Goal: Communication & Community: Participate in discussion

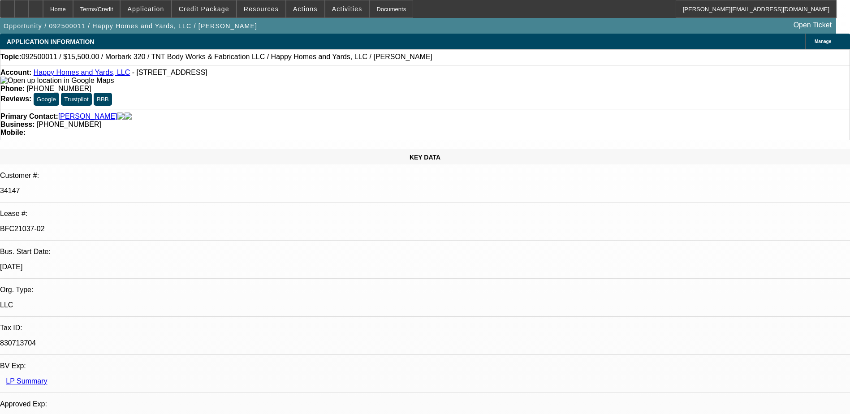
select select "0"
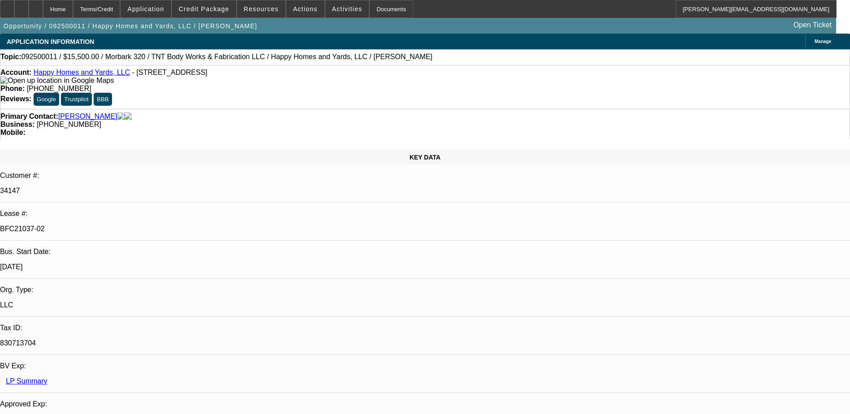
select select "0"
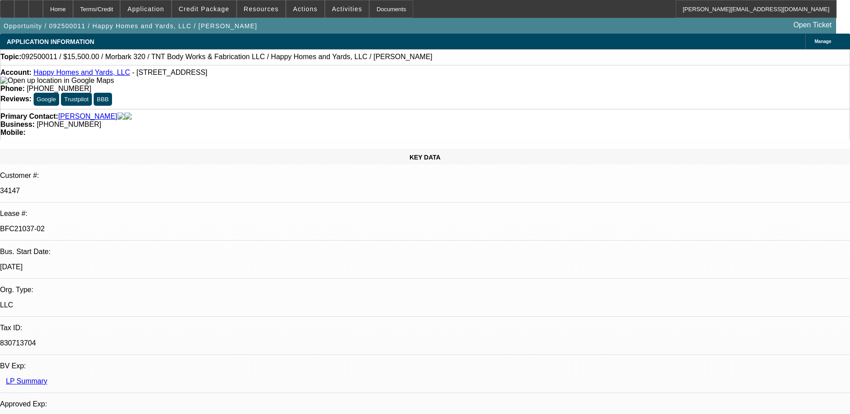
select select "0"
select select "1"
select select "3"
select select "6"
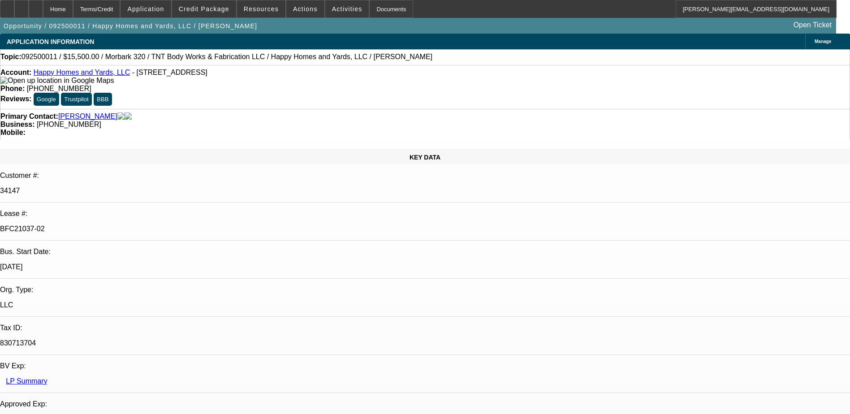
select select "1"
select select "3"
select select "6"
select select "1"
select select "3"
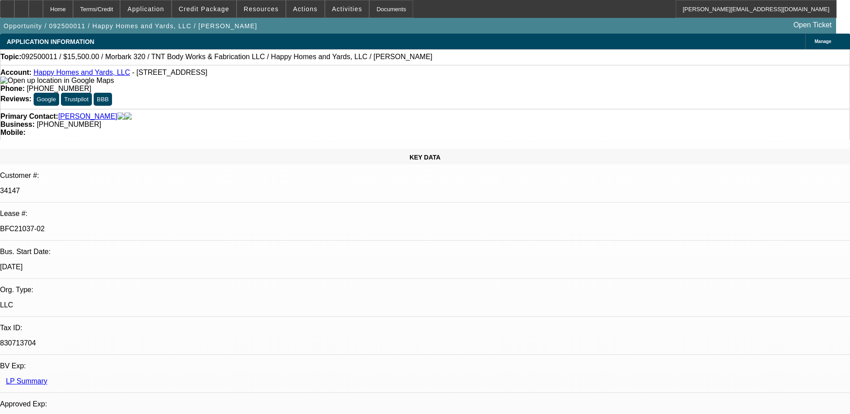
select select "6"
select select "1"
select select "6"
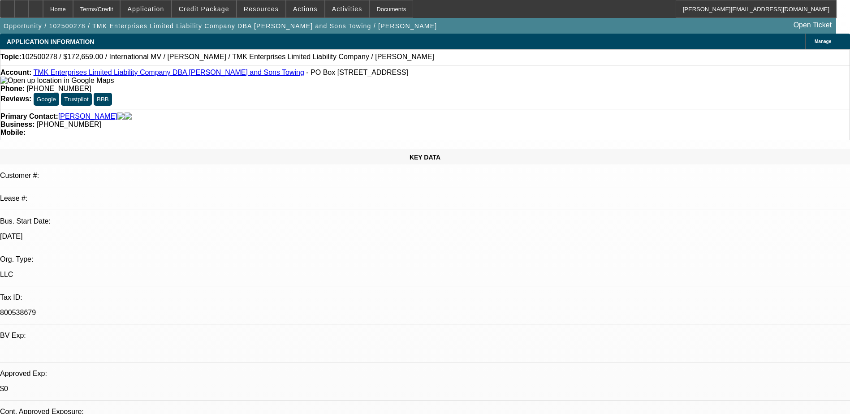
select select "0"
select select "6"
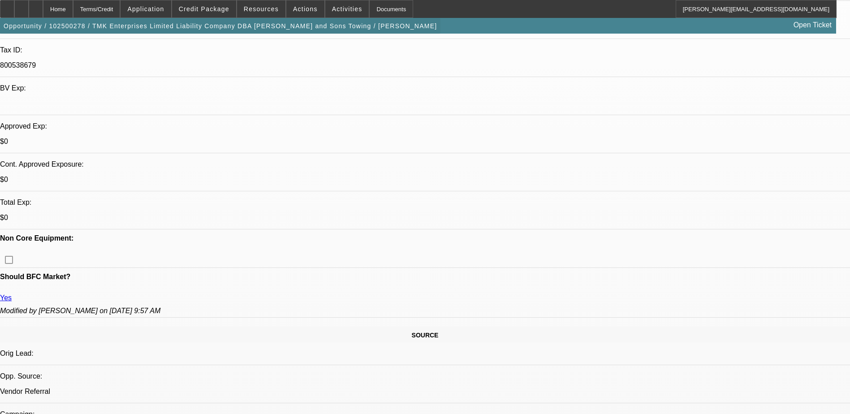
scroll to position [134, 0]
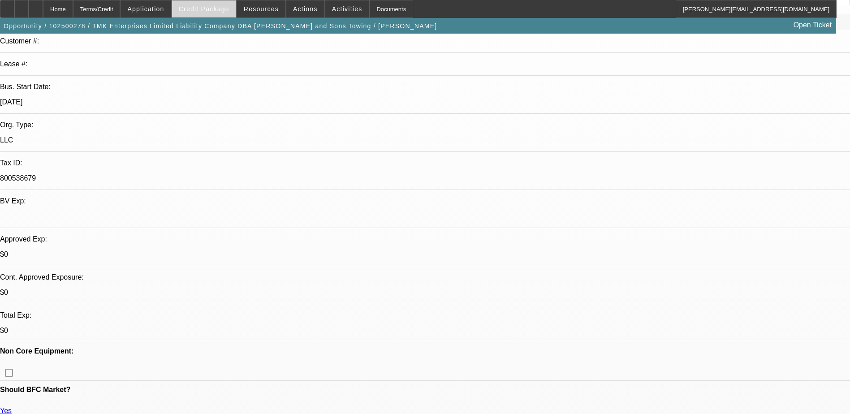
click at [203, 9] on span "Credit Package" at bounding box center [204, 8] width 51 height 7
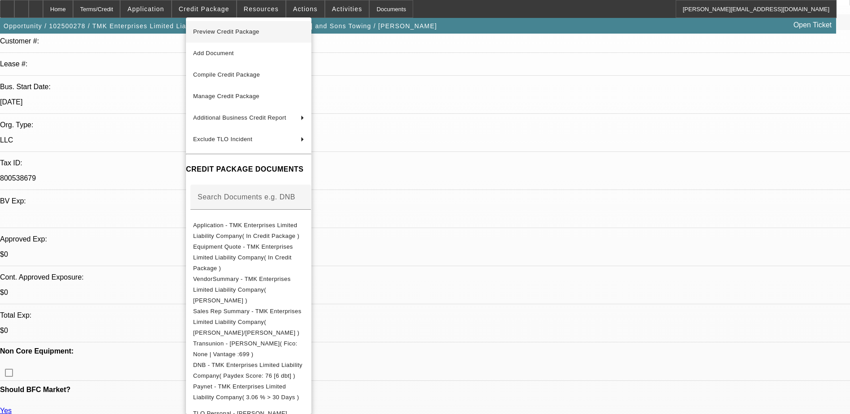
click at [228, 30] on span "Preview Credit Package" at bounding box center [226, 31] width 66 height 7
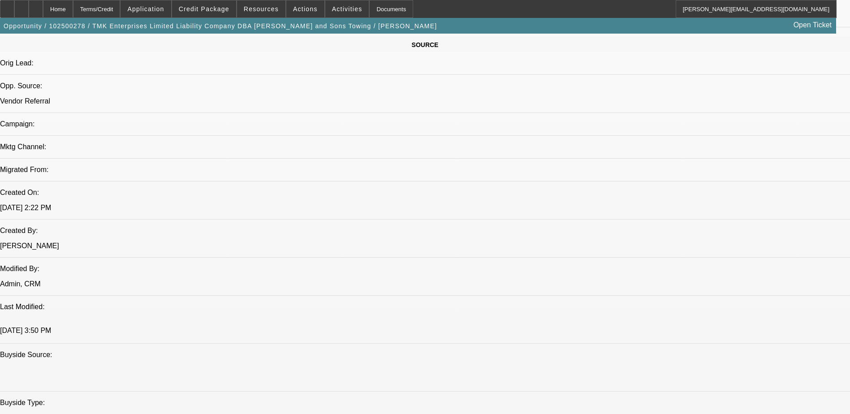
scroll to position [403, 0]
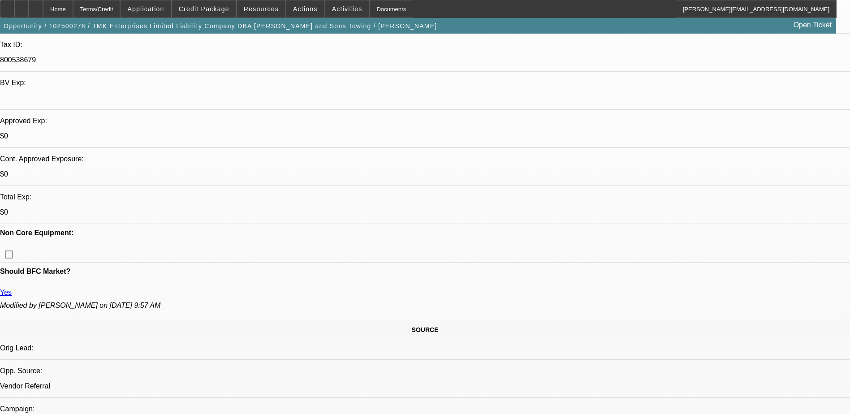
scroll to position [134, 0]
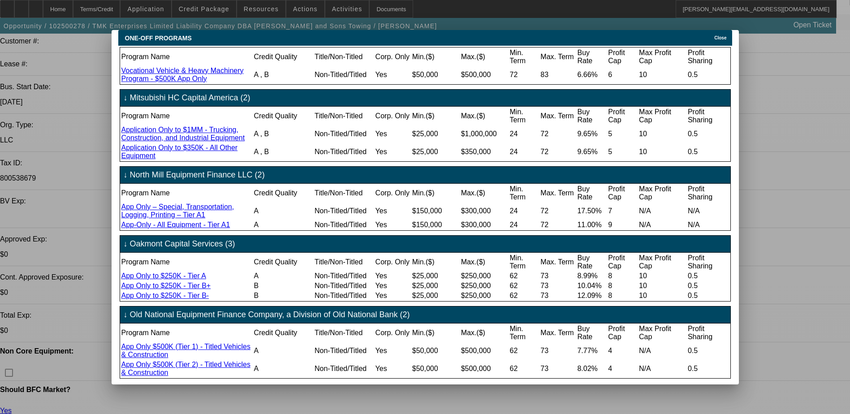
scroll to position [300, 0]
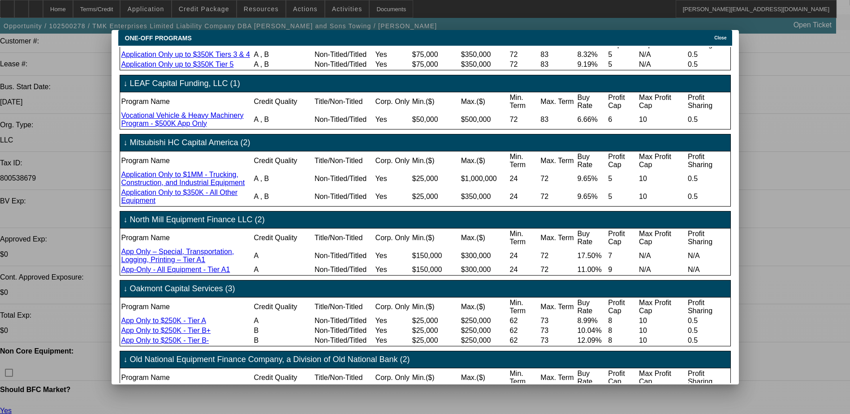
click at [723, 35] on span "Close" at bounding box center [720, 37] width 12 height 5
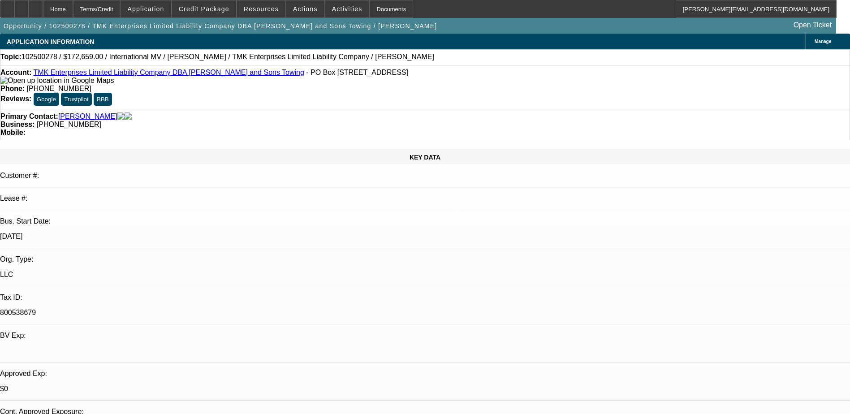
scroll to position [134, 0]
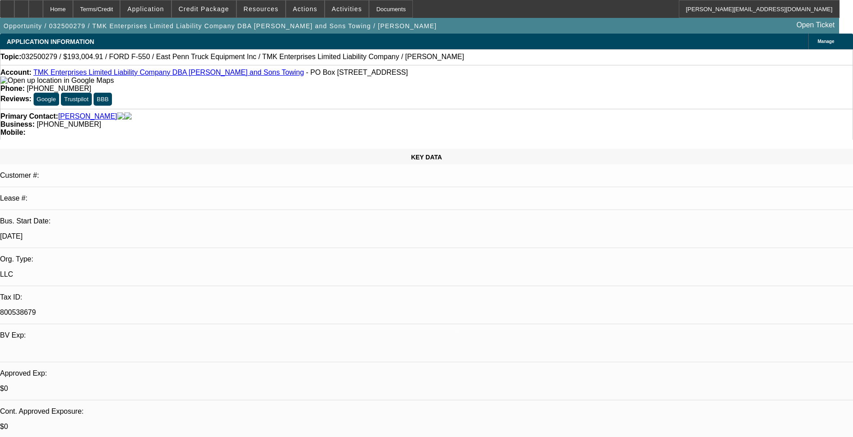
select select "0"
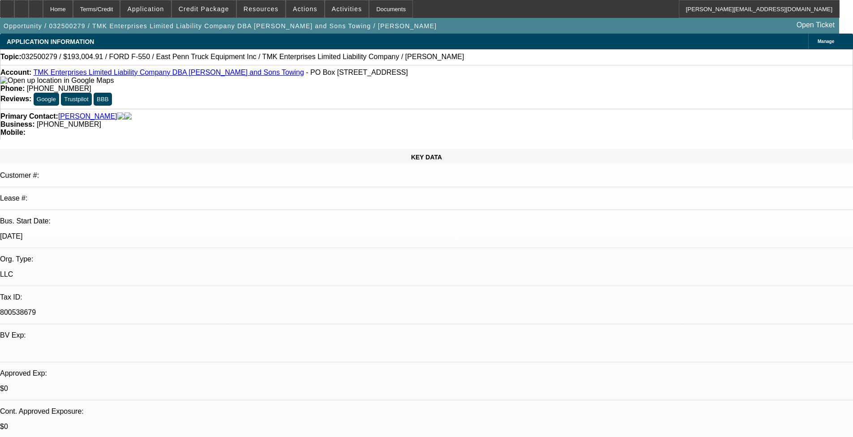
select select "0"
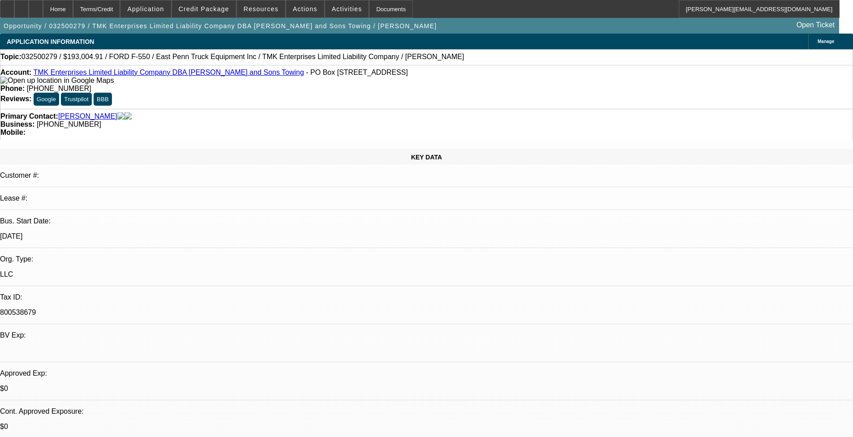
select select "0"
select select "1"
select select "6"
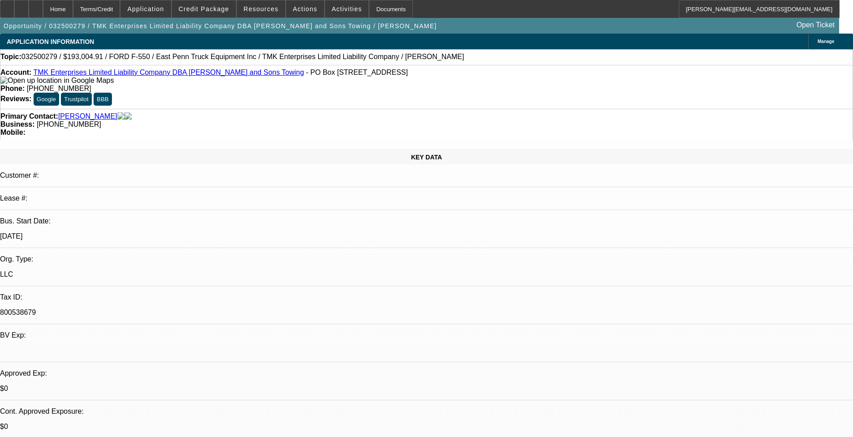
select select "1"
select select "6"
select select "1"
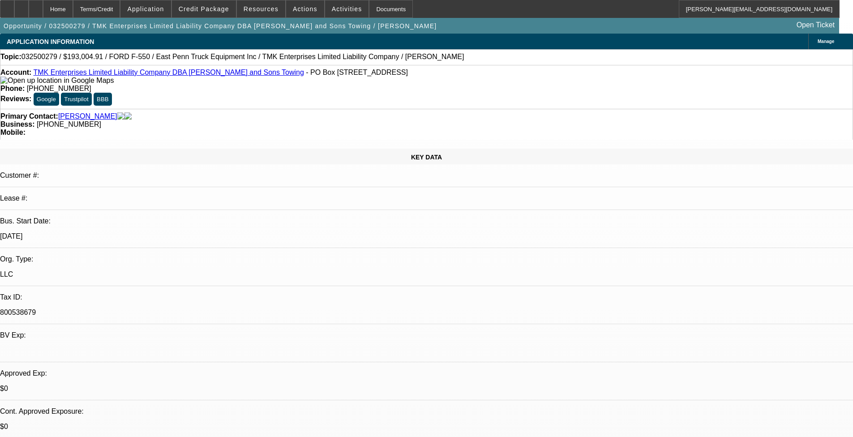
select select "6"
select select "1"
select select "6"
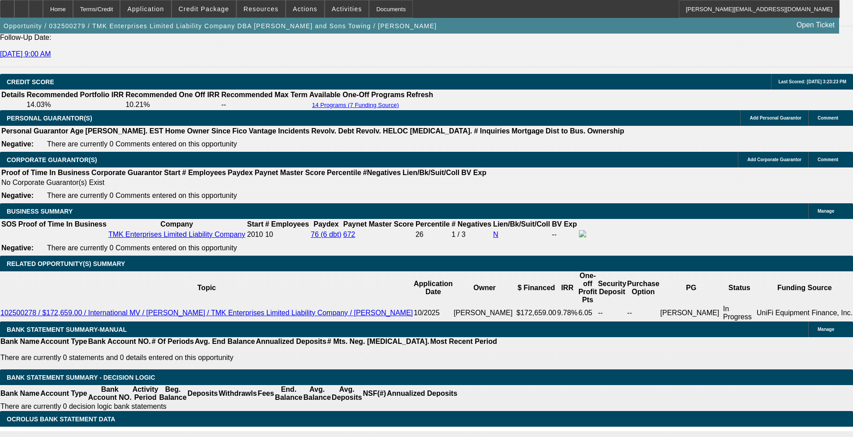
scroll to position [1389, 0]
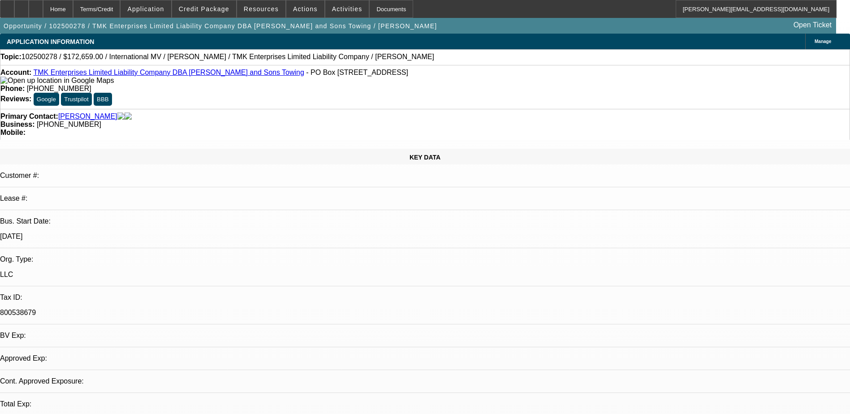
select select "0"
select select "6"
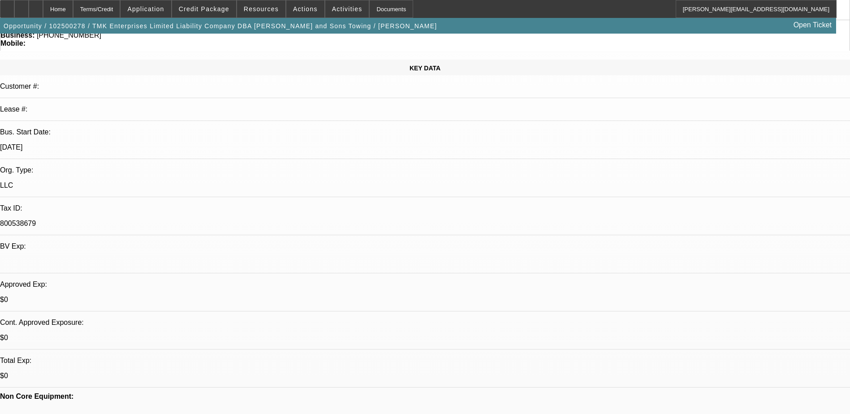
scroll to position [90, 0]
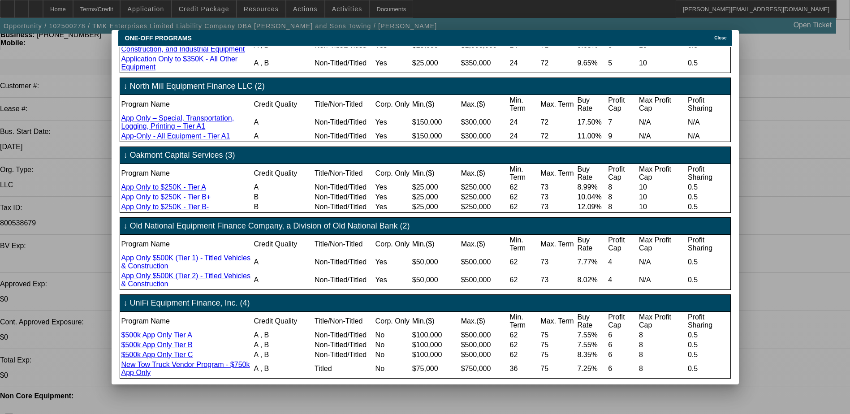
scroll to position [524, 0]
click at [717, 33] on div "Close" at bounding box center [722, 35] width 20 height 10
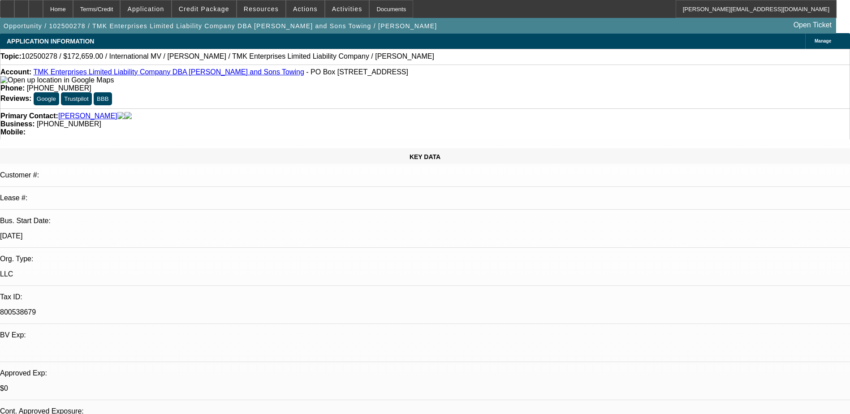
scroll to position [0, 0]
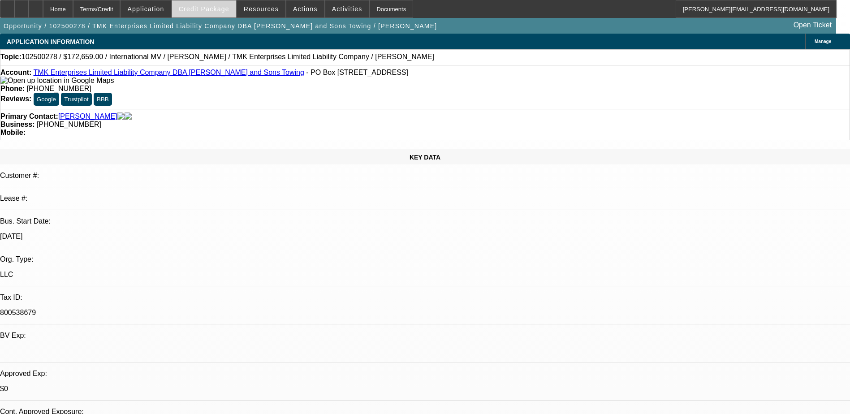
click at [205, 12] on span "Credit Package" at bounding box center [204, 8] width 51 height 7
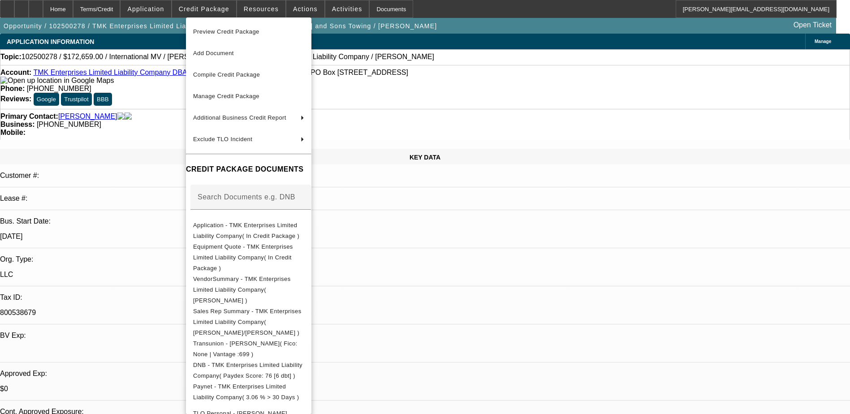
click at [217, 32] on span "Preview Credit Package" at bounding box center [226, 31] width 66 height 7
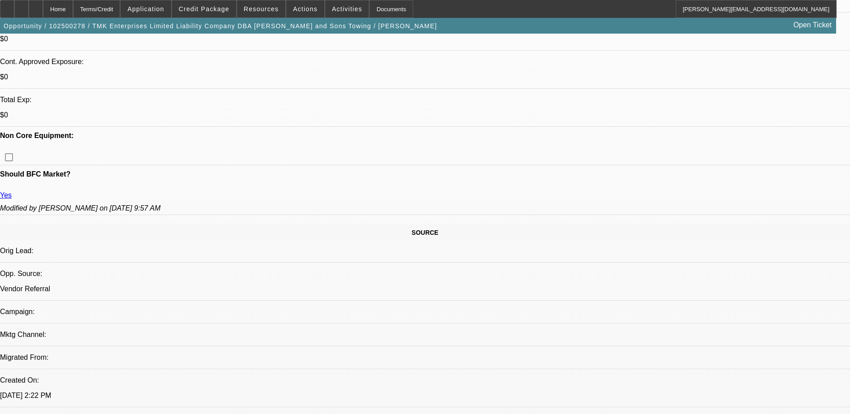
scroll to position [448, 0]
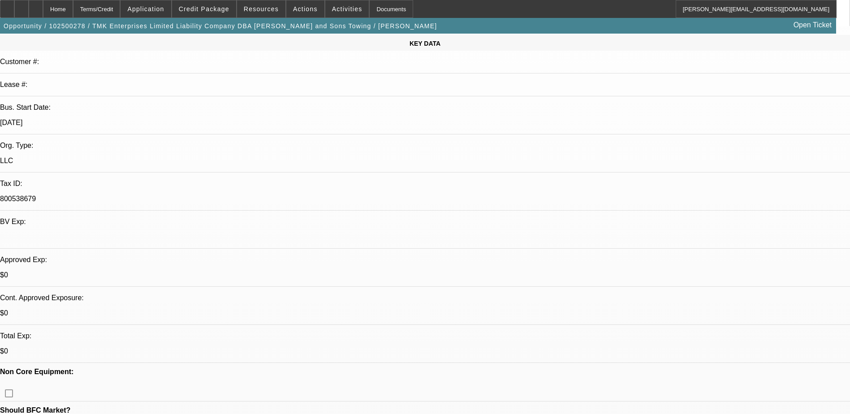
scroll to position [134, 0]
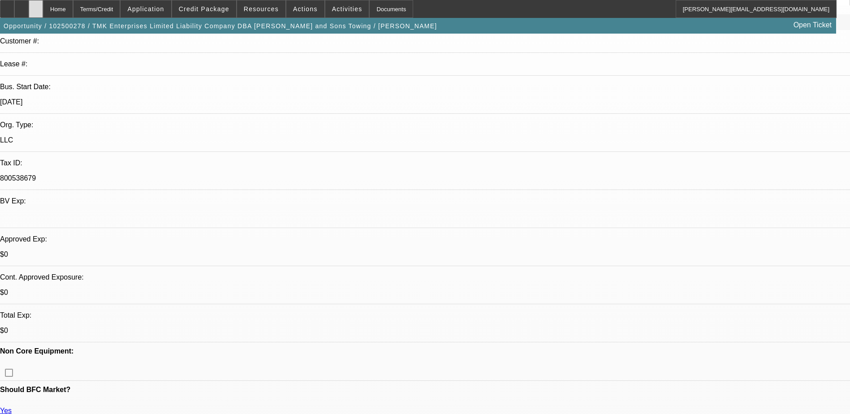
click at [36, 6] on icon at bounding box center [36, 6] width 0 height 0
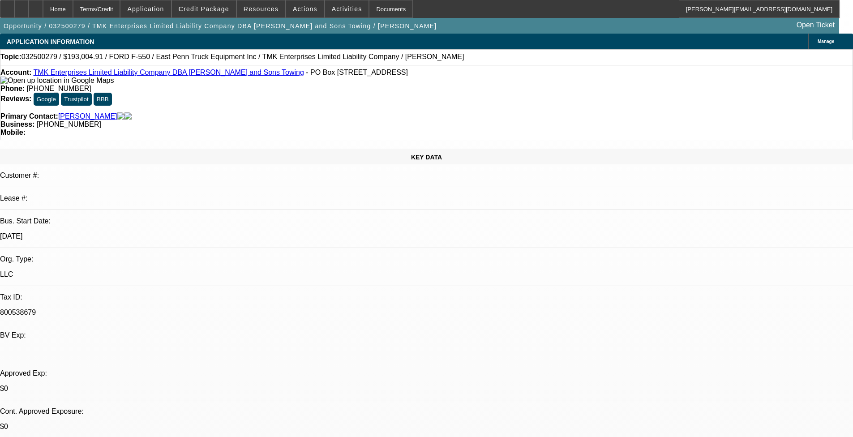
select select "0"
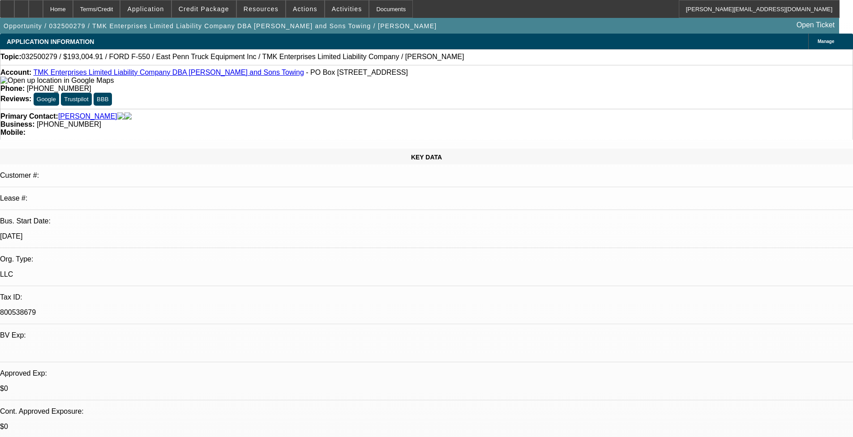
select select "0"
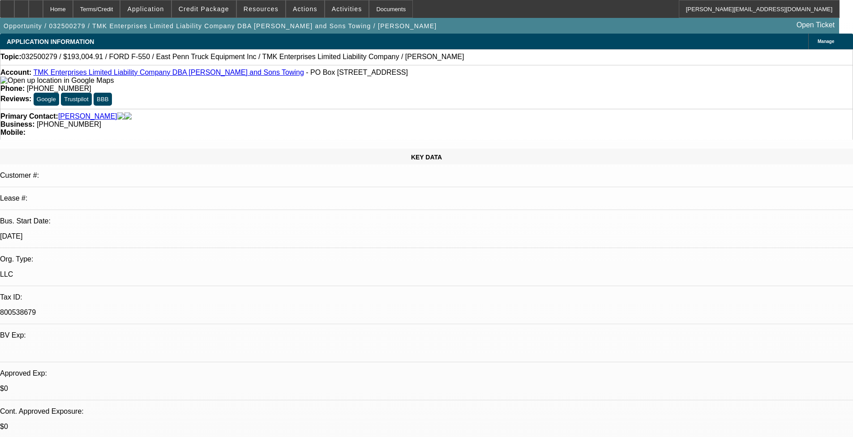
select select "0"
select select "1"
select select "6"
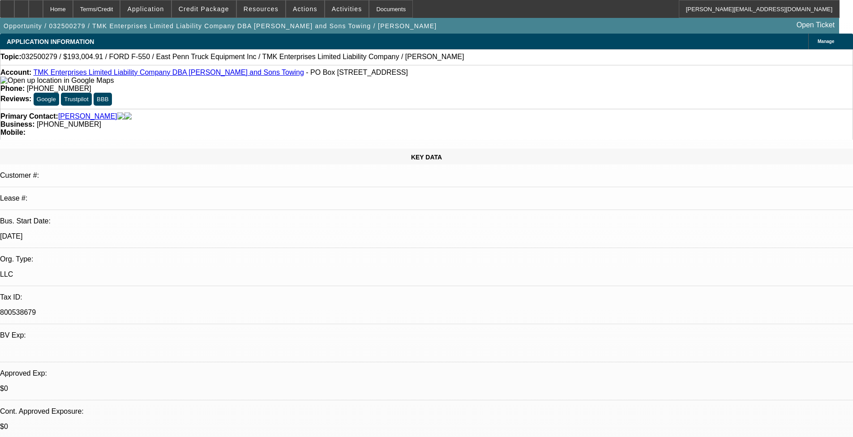
select select "1"
select select "6"
select select "1"
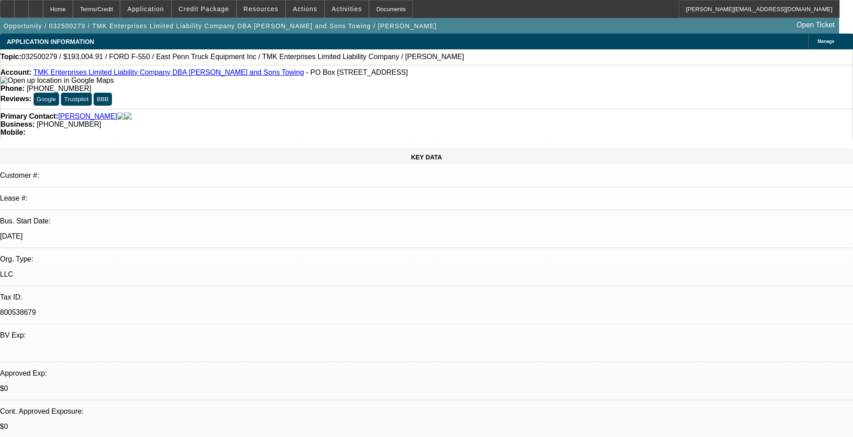
select select "6"
select select "1"
select select "6"
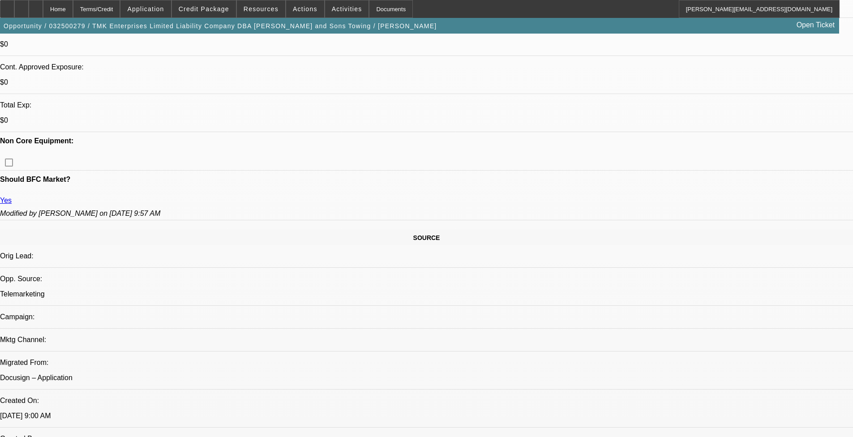
scroll to position [224, 0]
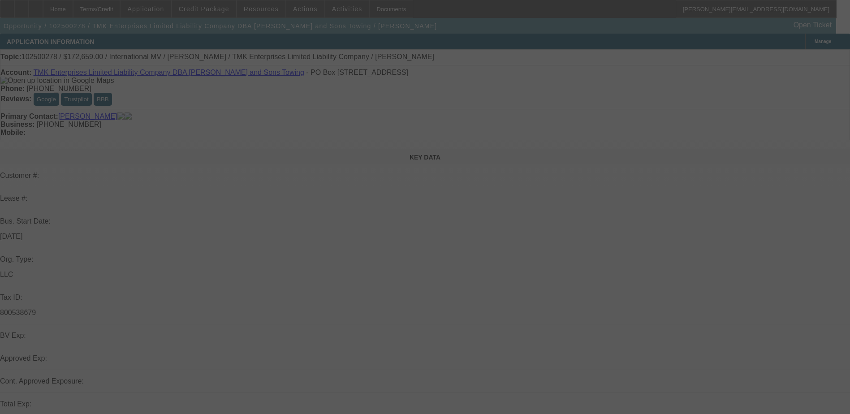
select select "0"
select select "6"
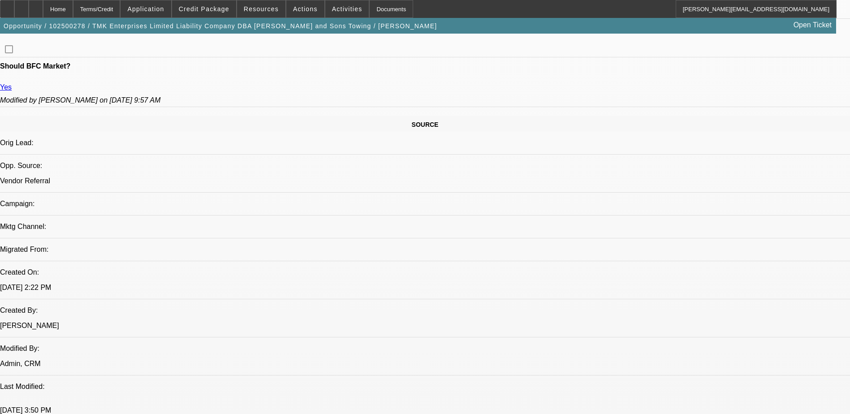
scroll to position [454, 0]
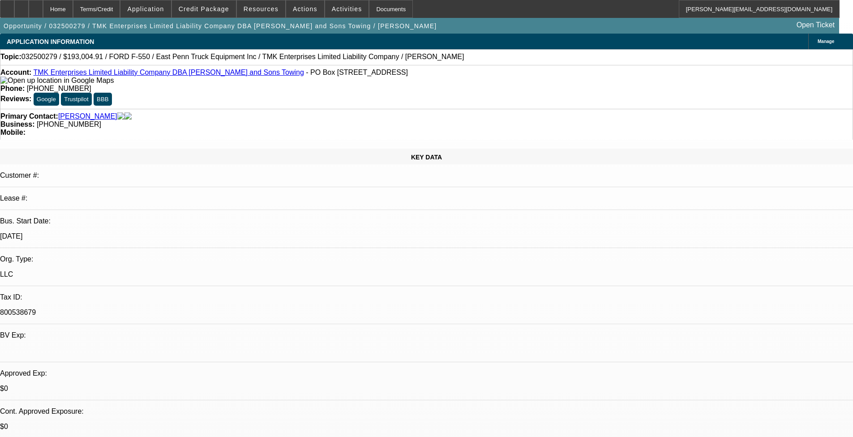
select select "0"
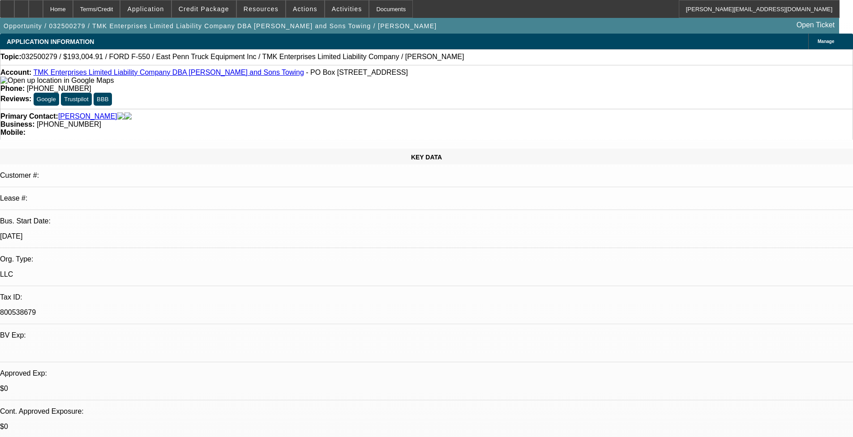
select select "0"
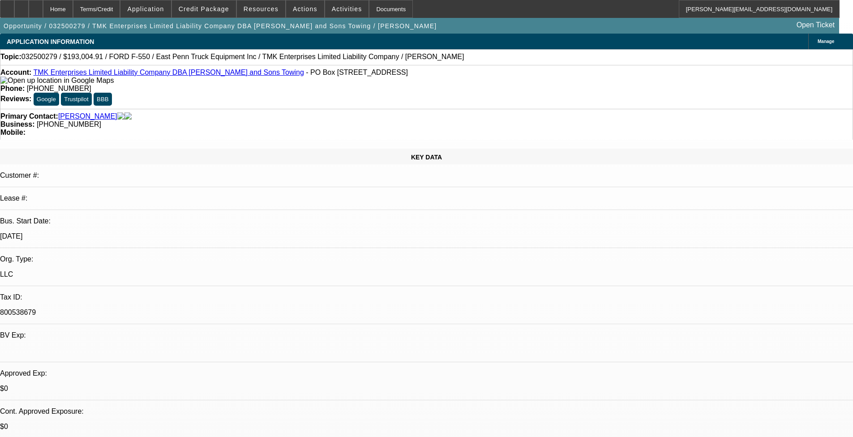
select select "0"
select select "1"
select select "6"
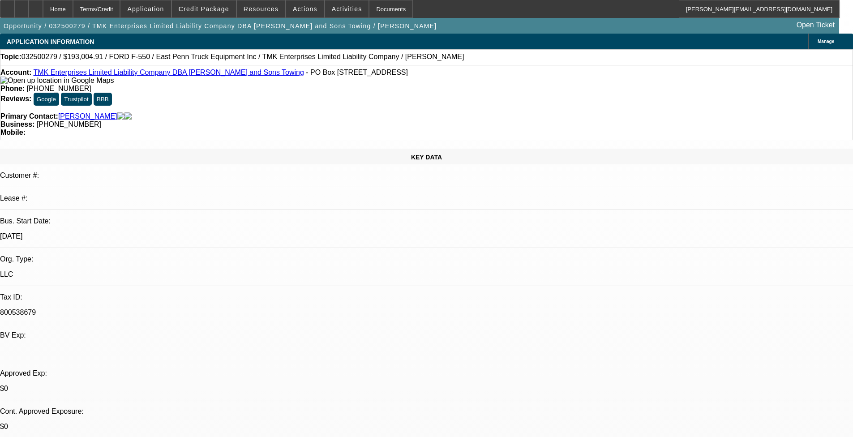
select select "1"
select select "6"
select select "1"
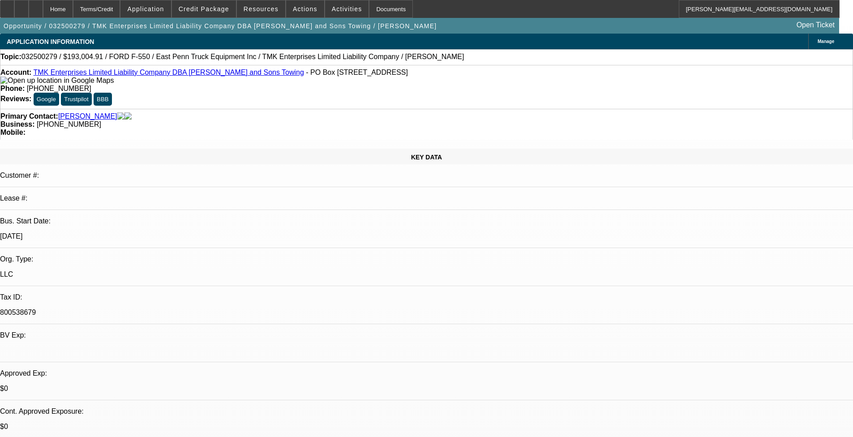
select select "6"
select select "1"
select select "6"
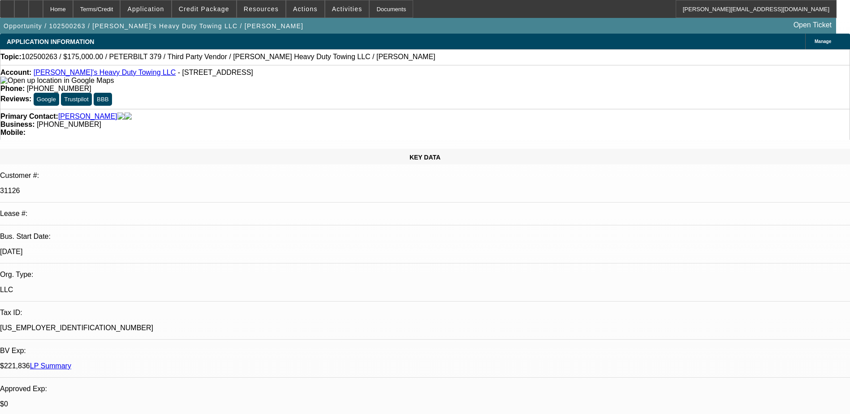
select select "0"
select select "0.1"
select select "4"
select select "0"
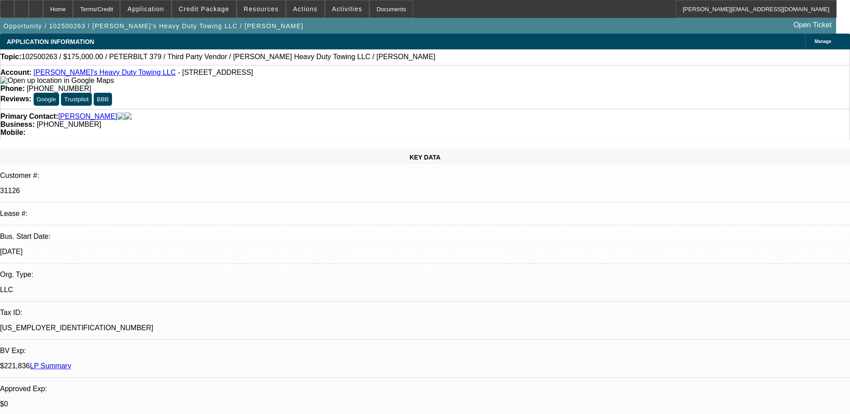
select select "0"
select select "0.1"
select select "4"
select select "0"
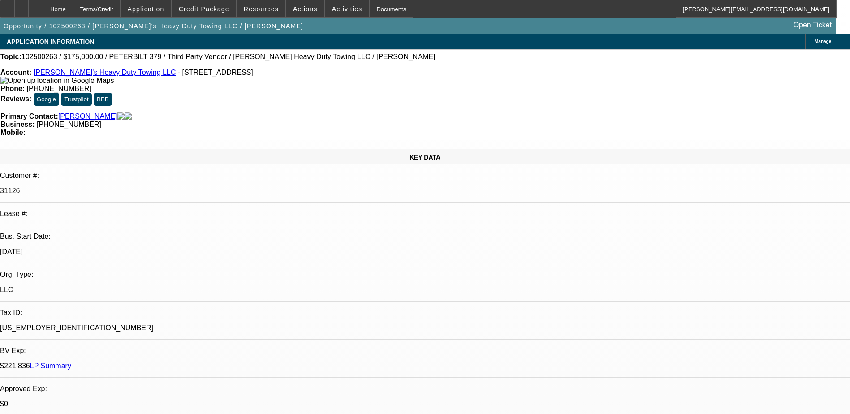
select select "0.1"
select select "4"
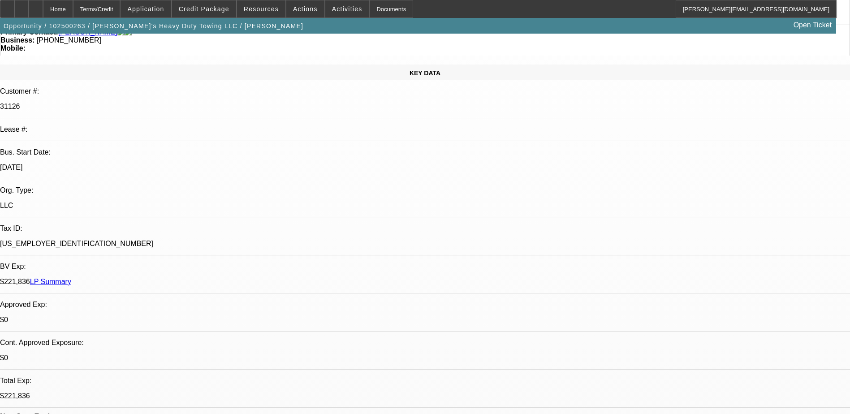
scroll to position [90, 0]
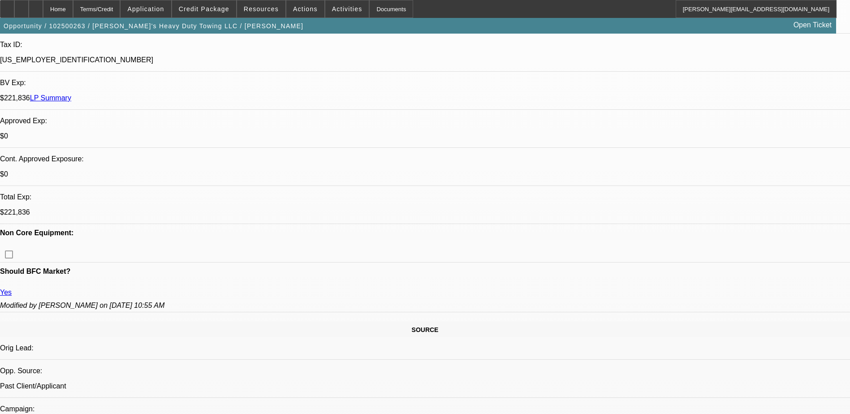
scroll to position [134, 0]
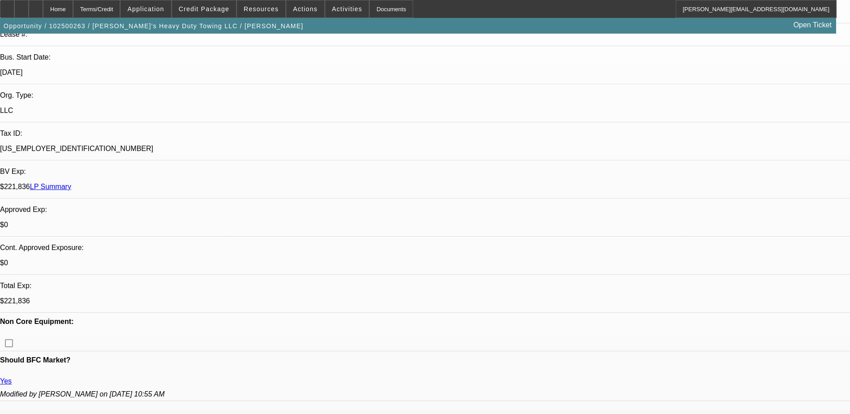
scroll to position [70, 0]
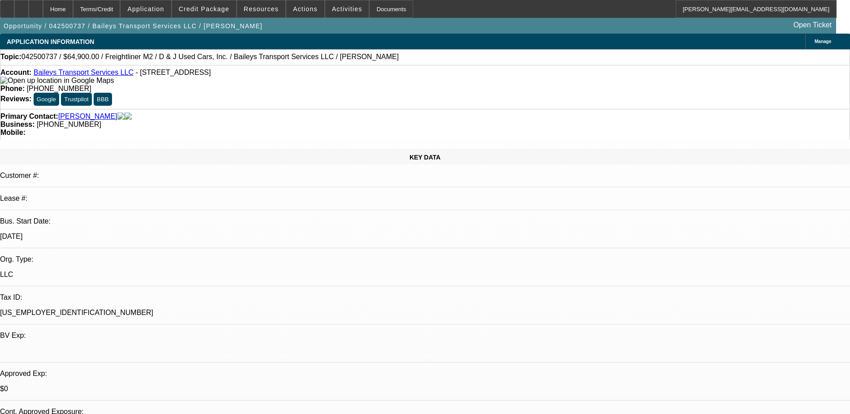
select select "0"
select select "2"
select select "0"
select select "2"
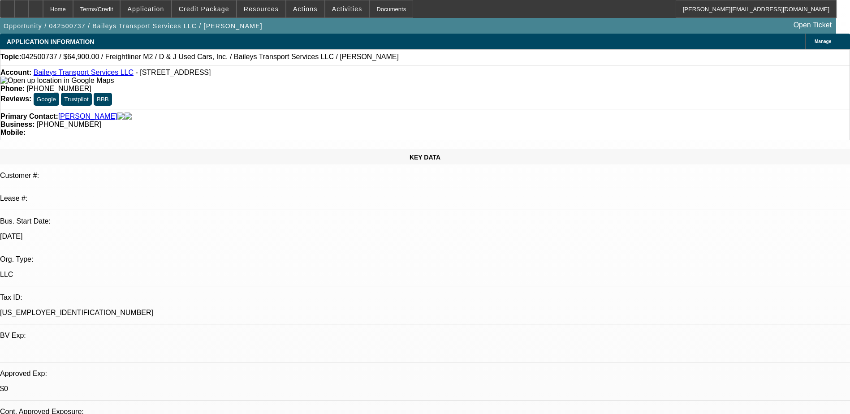
select select "0"
select select "2"
select select "0"
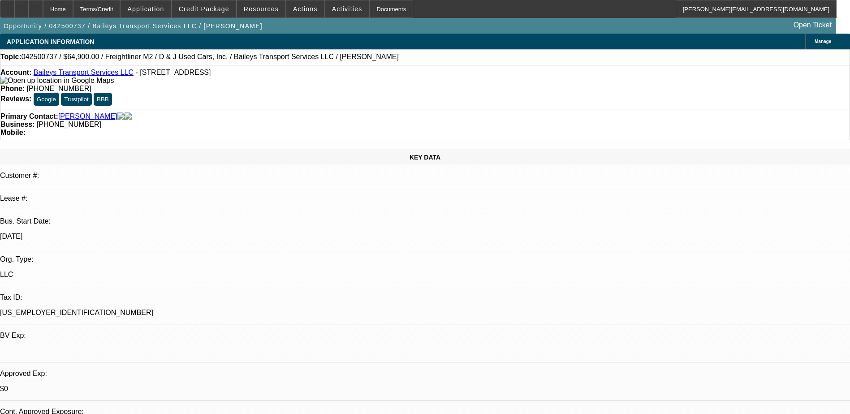
select select "2"
select select "0"
select select "1"
select select "2"
select select "6"
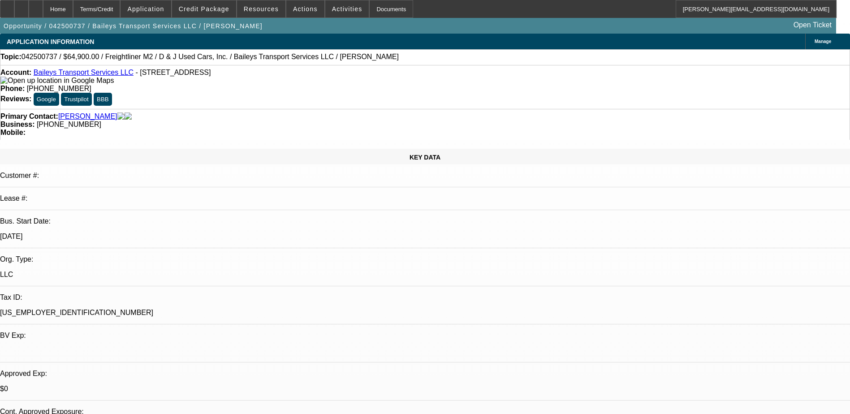
select select "1"
select select "2"
select select "6"
select select "1"
select select "2"
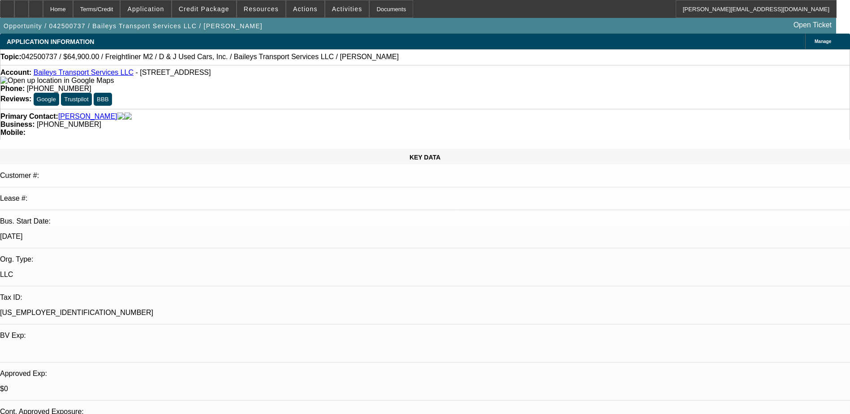
select select "6"
select select "1"
select select "2"
select select "6"
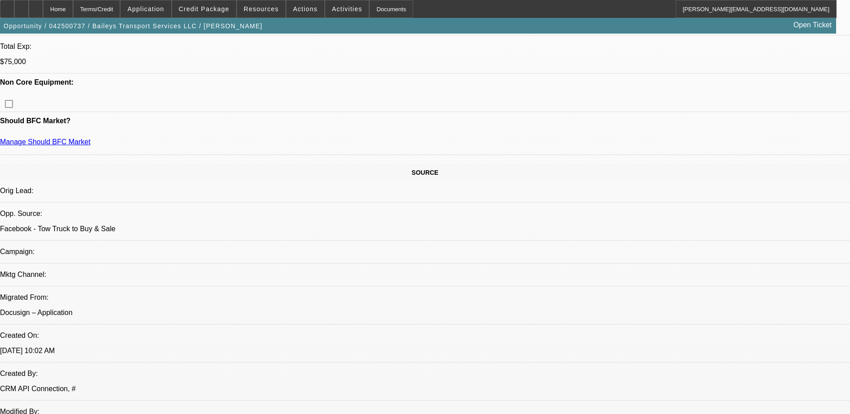
scroll to position [654, 0]
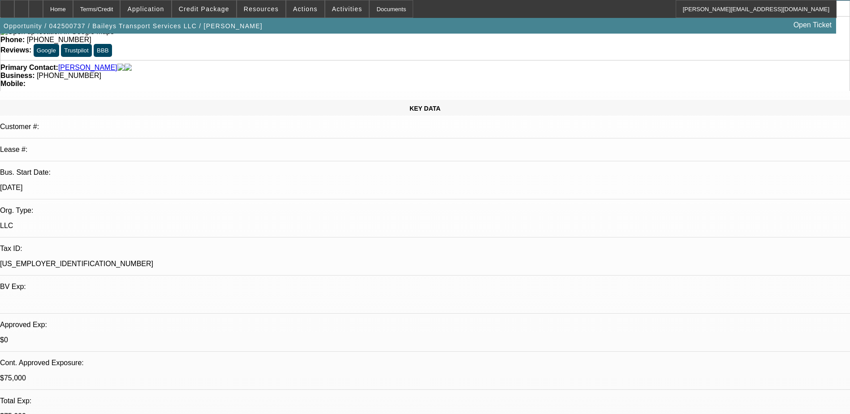
scroll to position [0, 0]
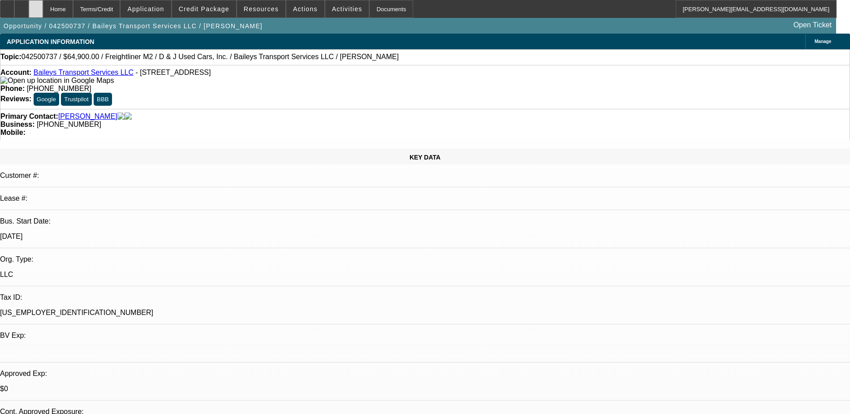
click at [43, 12] on div at bounding box center [36, 9] width 14 height 18
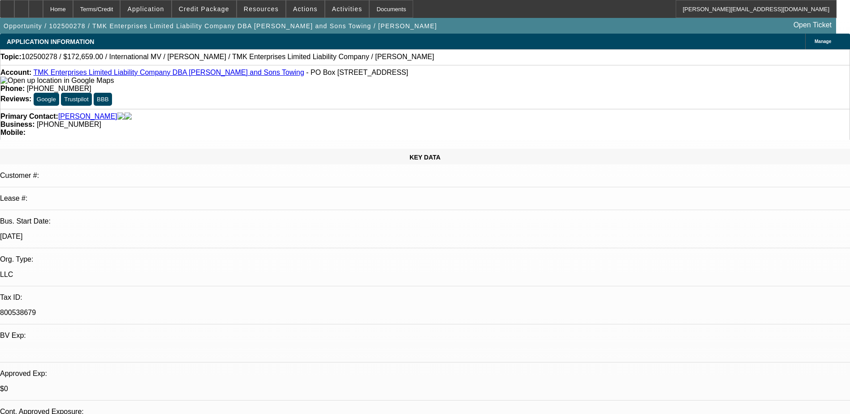
select select "0"
select select "6"
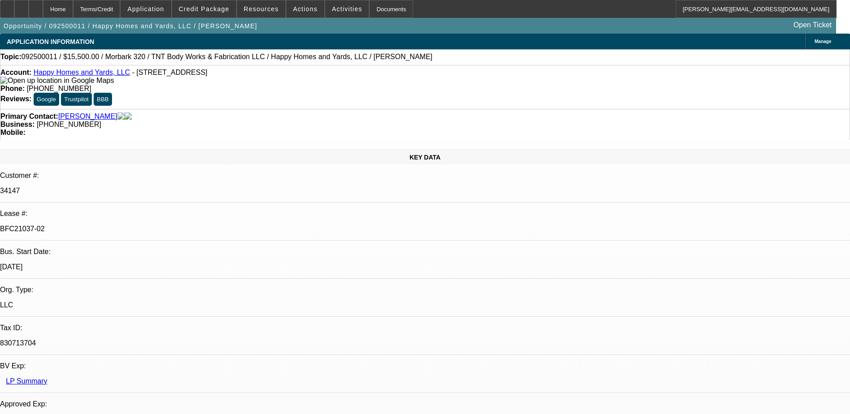
select select "0"
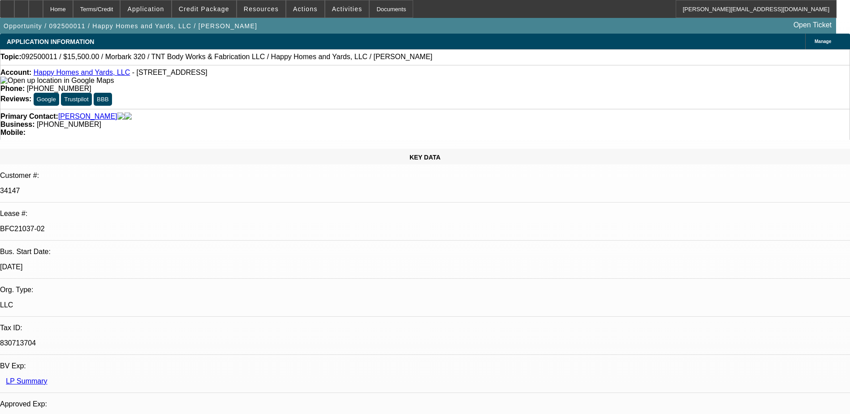
select select "0"
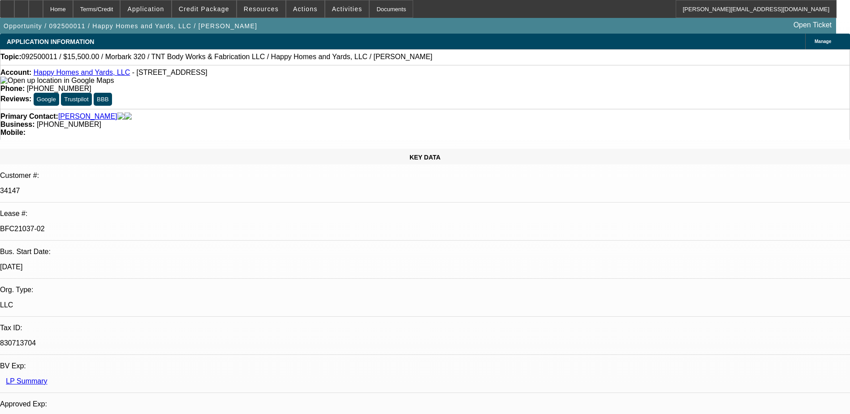
select select "0"
select select "1"
select select "3"
select select "6"
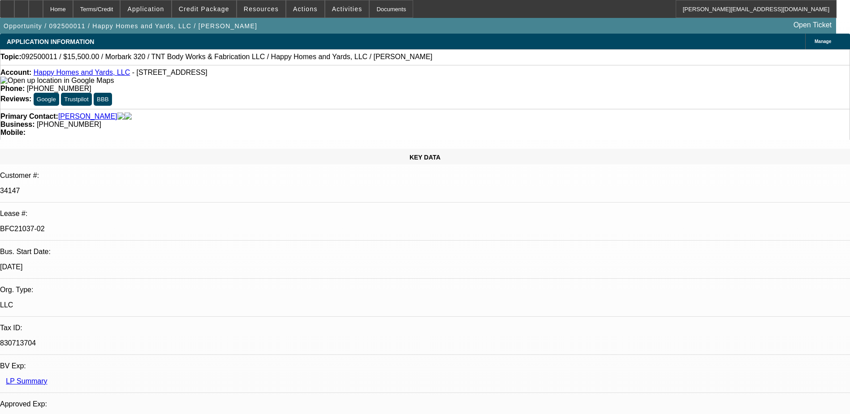
select select "1"
select select "3"
select select "6"
select select "1"
select select "3"
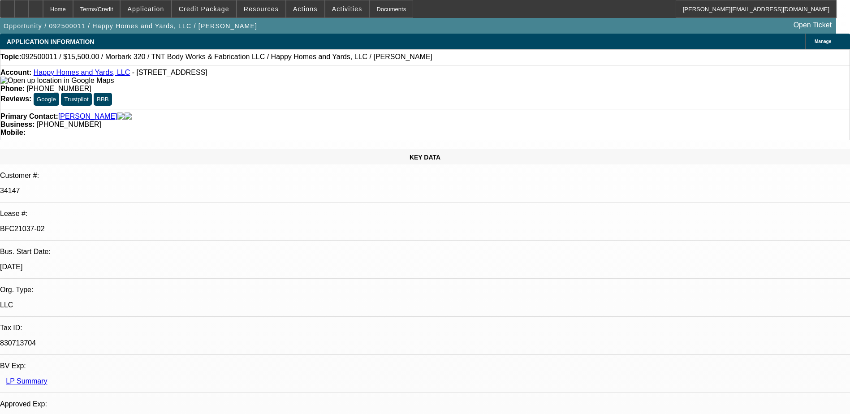
select select "6"
select select "1"
select select "6"
click at [632, 114] on span "Reply All" at bounding box center [641, 111] width 24 height 7
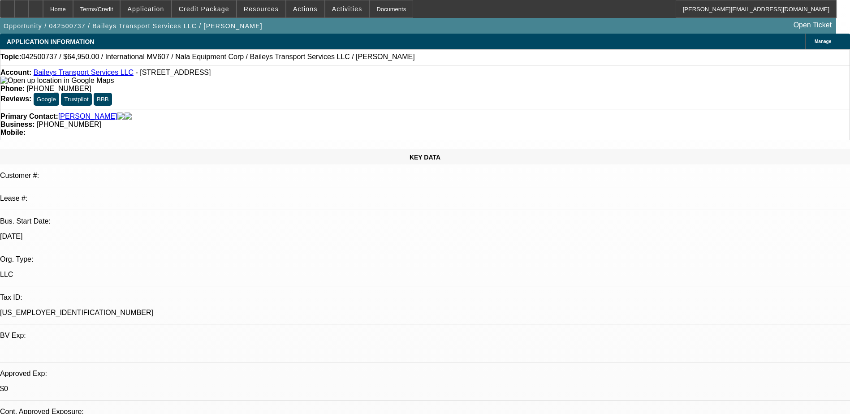
select select "0"
select select "2"
select select "0"
select select "2"
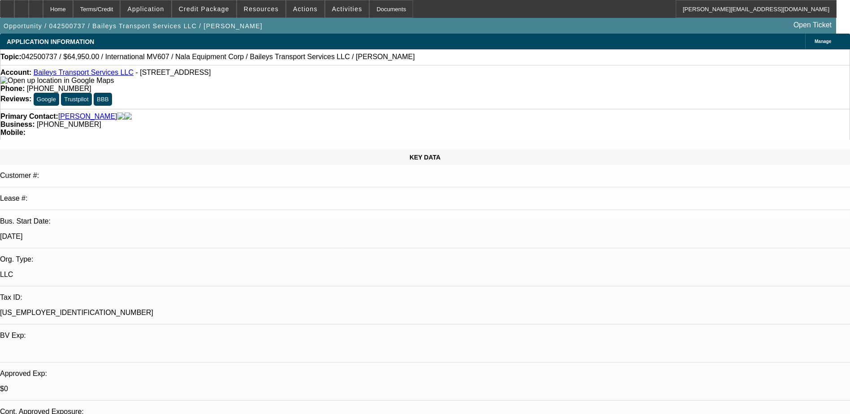
select select "0"
select select "2"
select select "0"
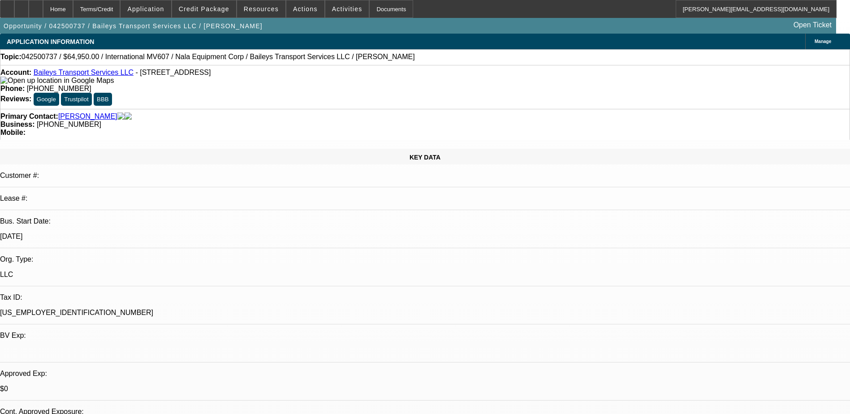
select select "2"
select select "0"
select select "1"
select select "2"
select select "6"
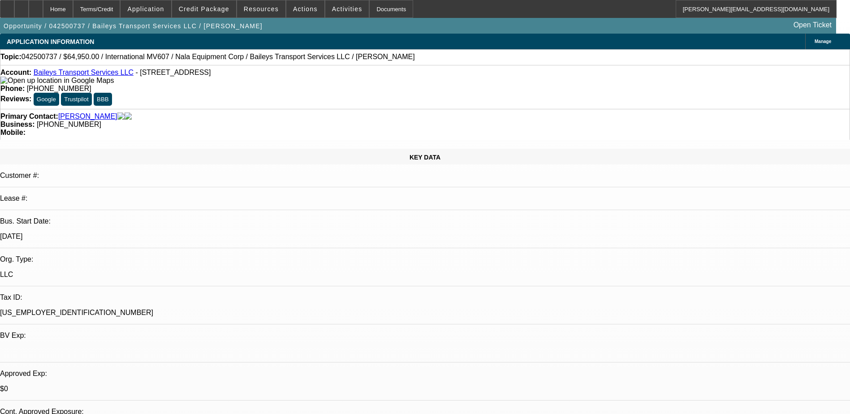
select select "1"
select select "2"
select select "6"
select select "1"
select select "2"
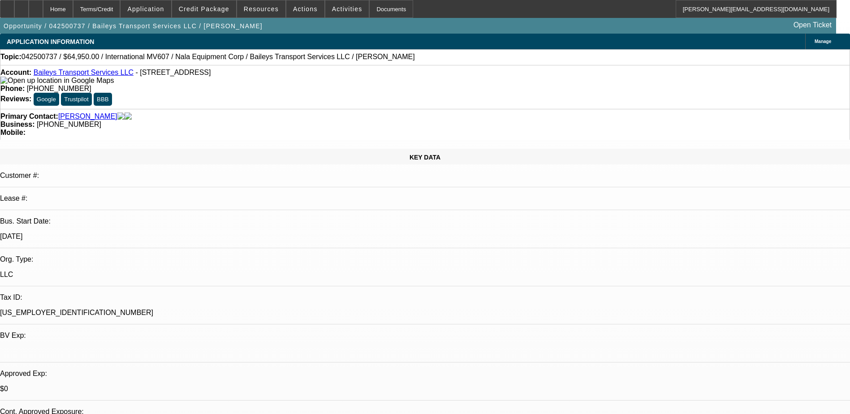
select select "6"
select select "1"
select select "2"
select select "6"
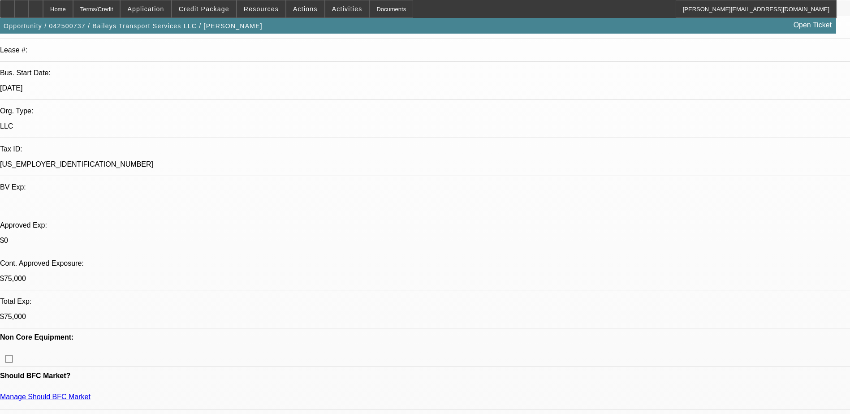
scroll to position [179, 0]
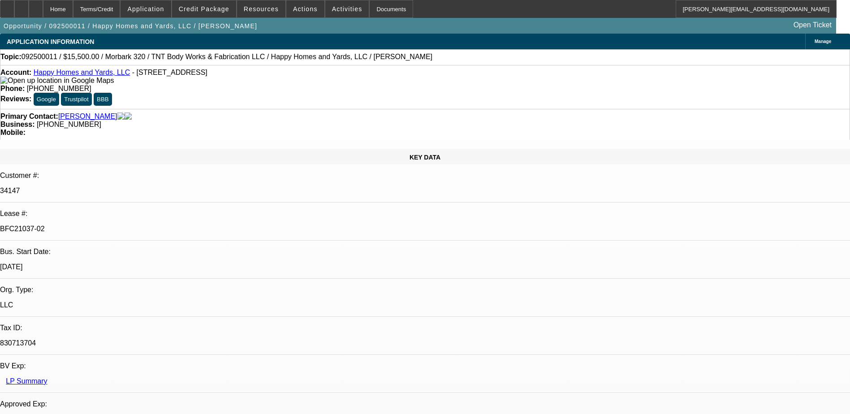
select select "0"
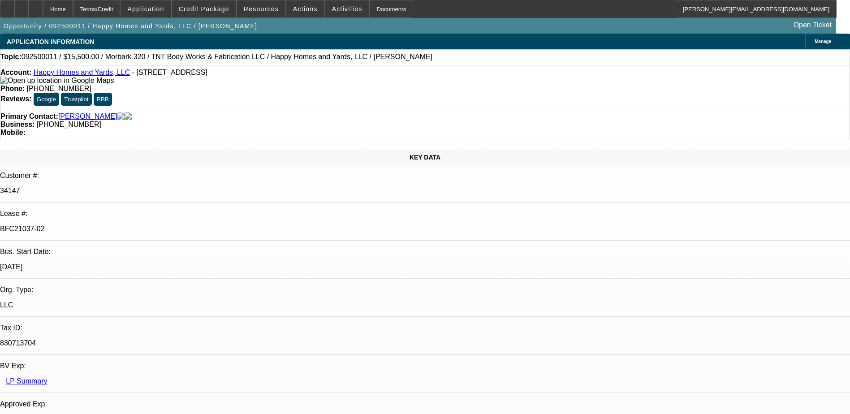
select select "0"
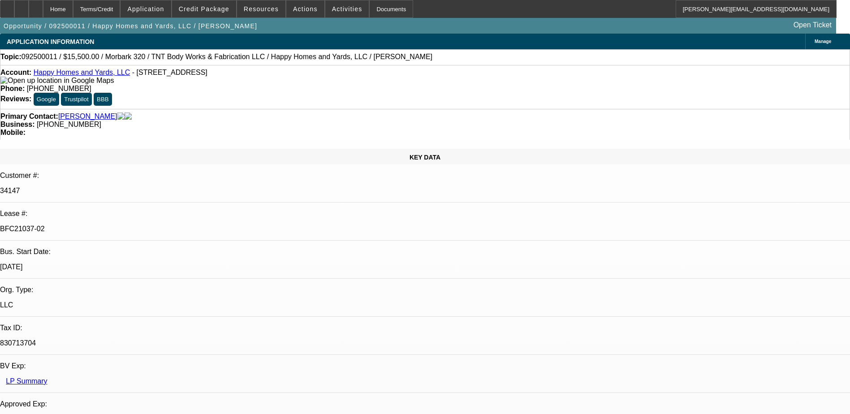
select select "0"
select select "1"
select select "3"
select select "6"
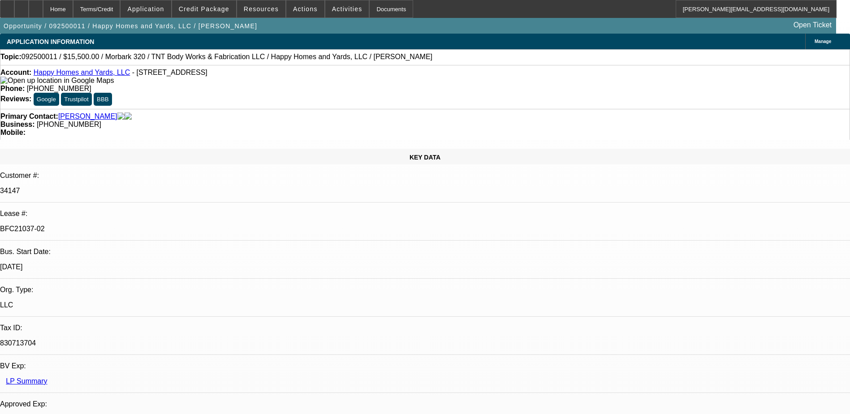
select select "1"
select select "3"
select select "6"
select select "1"
select select "3"
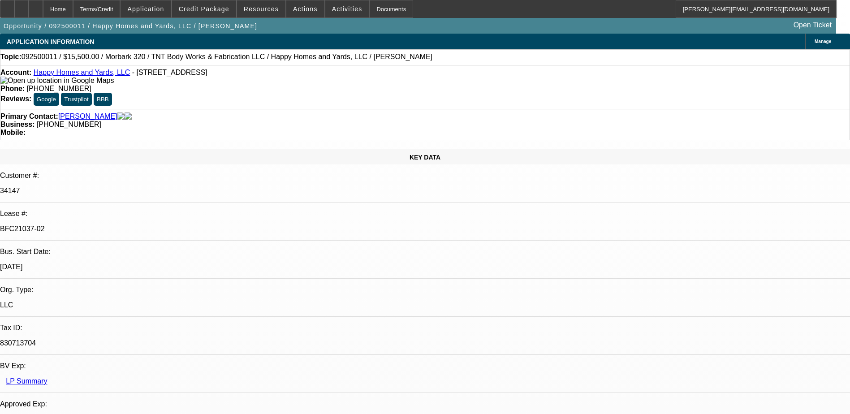
select select "6"
select select "1"
select select "6"
click at [36, 6] on icon at bounding box center [36, 6] width 0 height 0
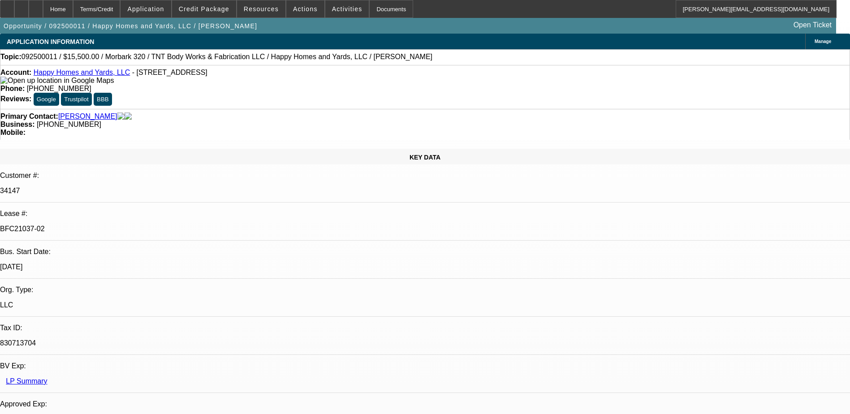
select select "0"
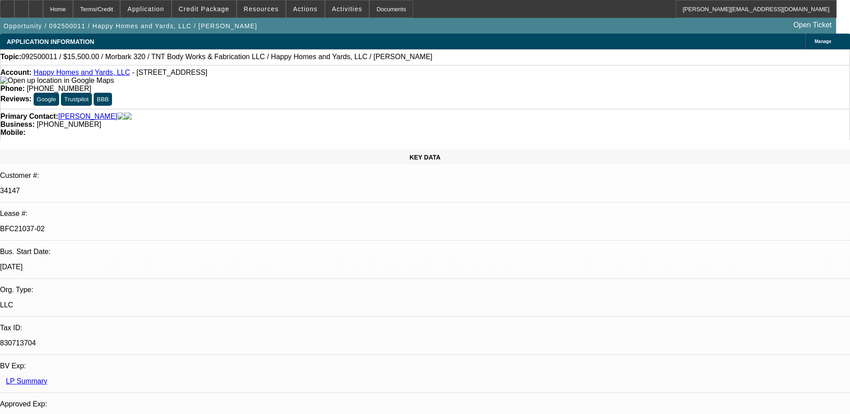
select select "0"
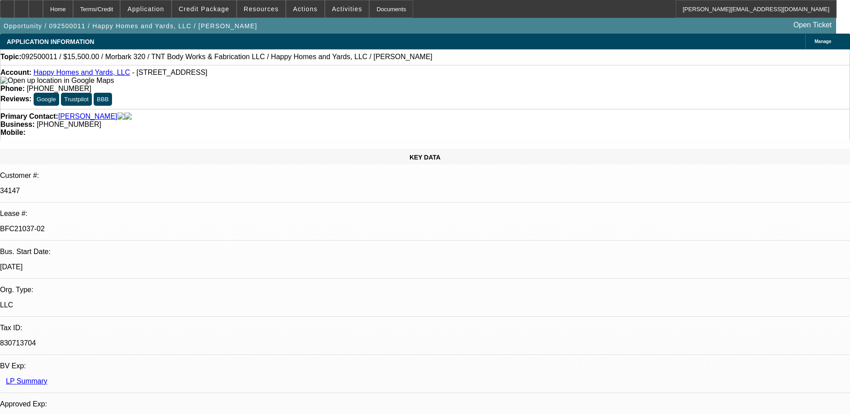
select select "0"
select select "1"
select select "3"
select select "6"
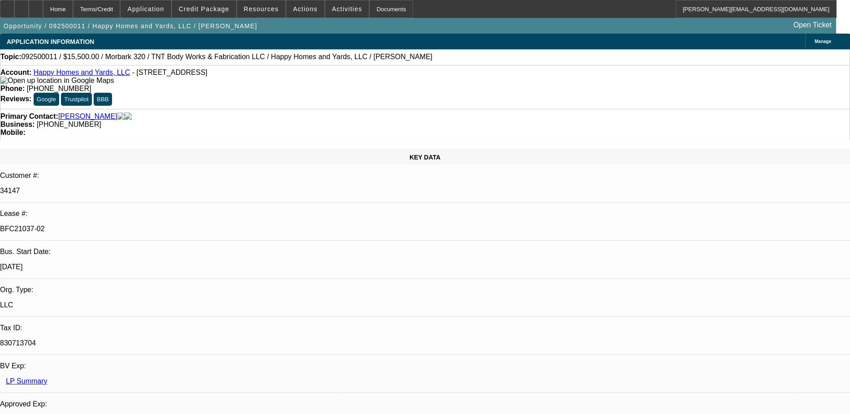
select select "1"
select select "3"
select select "6"
select select "1"
select select "3"
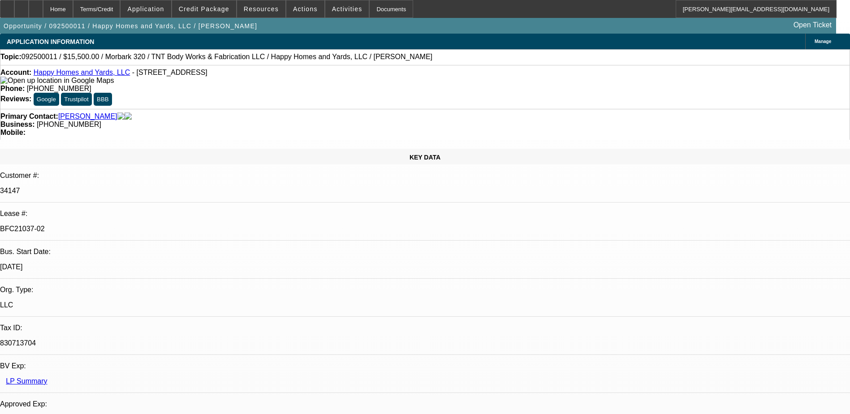
select select "6"
select select "1"
select select "6"
click at [36, 6] on icon at bounding box center [36, 6] width 0 height 0
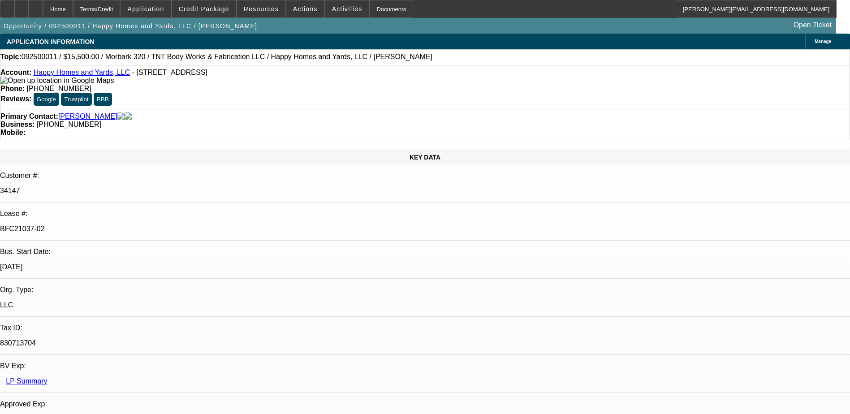
select select "0"
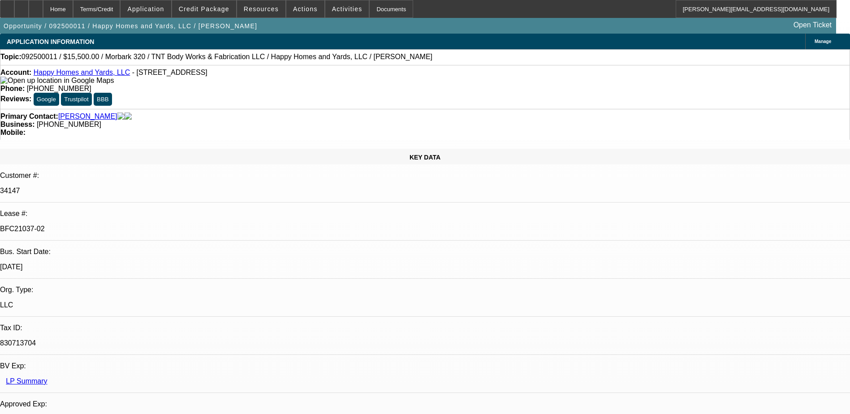
select select "0"
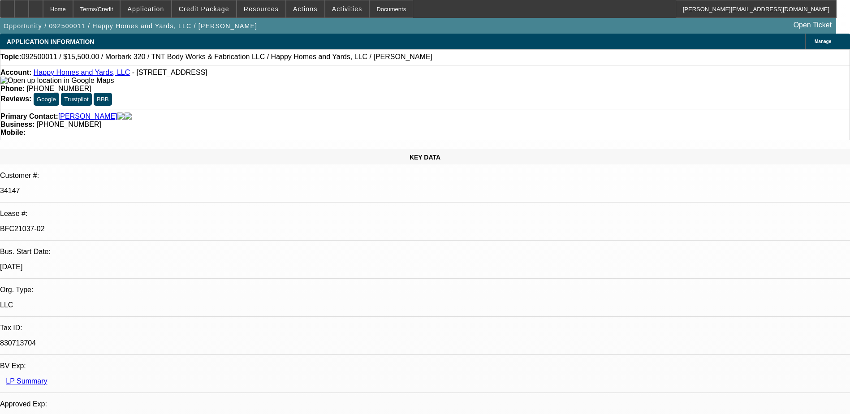
select select "0"
select select "1"
select select "3"
select select "6"
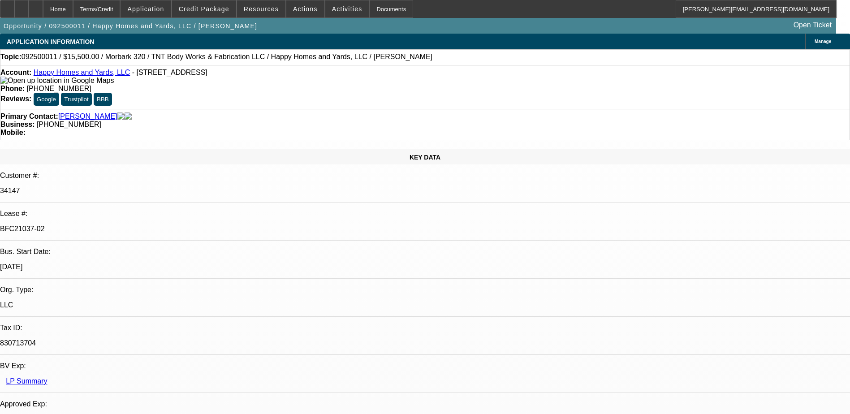
select select "1"
select select "3"
select select "6"
select select "1"
select select "3"
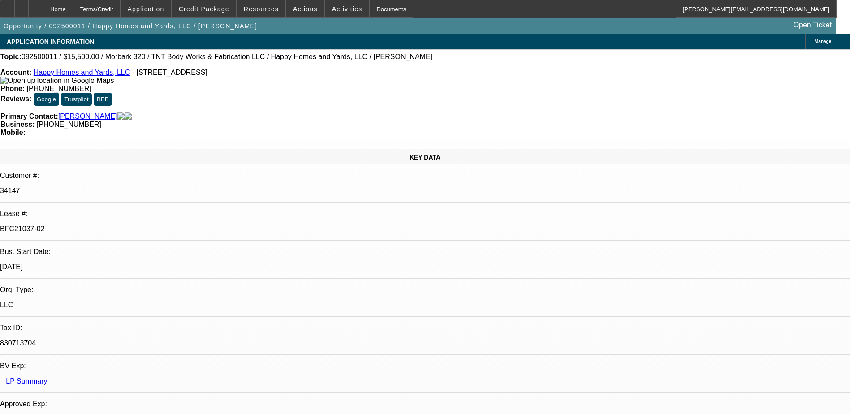
select select "6"
select select "1"
select select "6"
click at [653, 413] on html "Home Terms/Credit Application Credit Package Resources Actions Activities Docum…" at bounding box center [425, 207] width 850 height 414
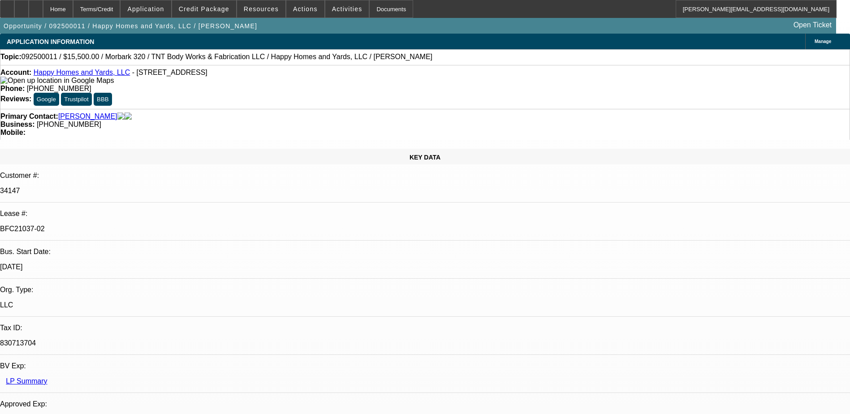
click at [43, 14] on div at bounding box center [36, 9] width 14 height 18
select select "0"
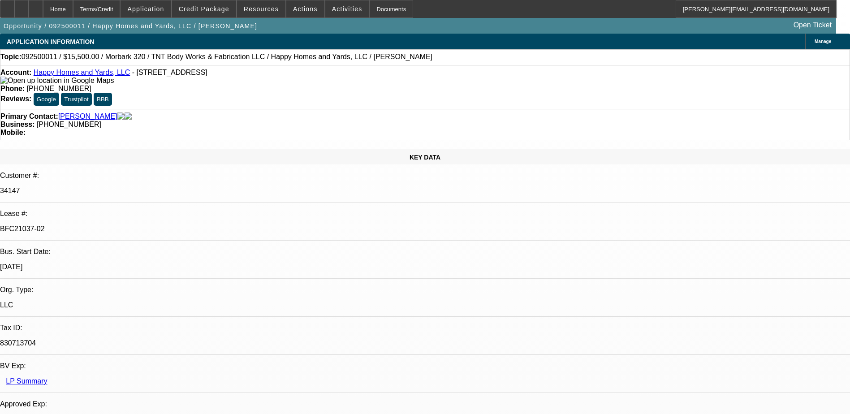
select select "0"
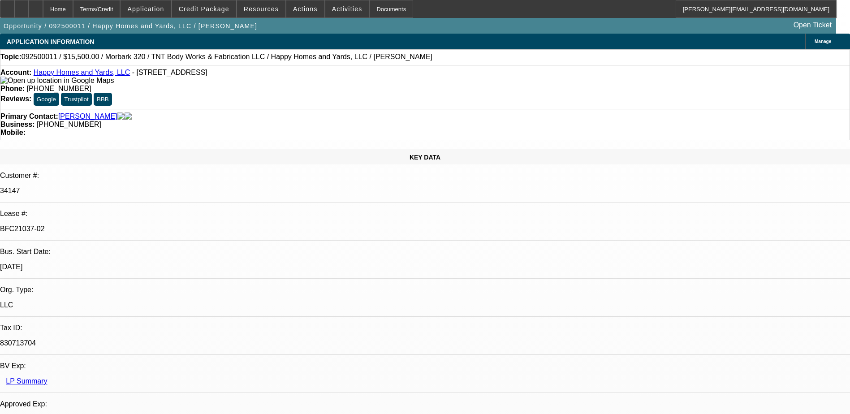
select select "0"
select select "1"
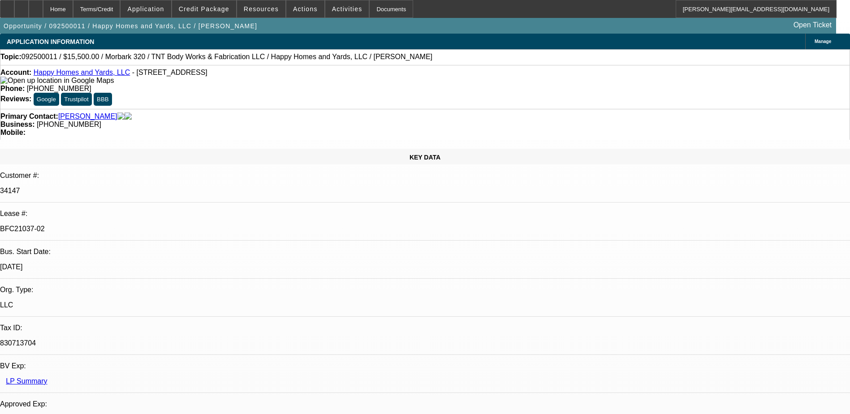
select select "3"
select select "6"
select select "1"
select select "3"
select select "6"
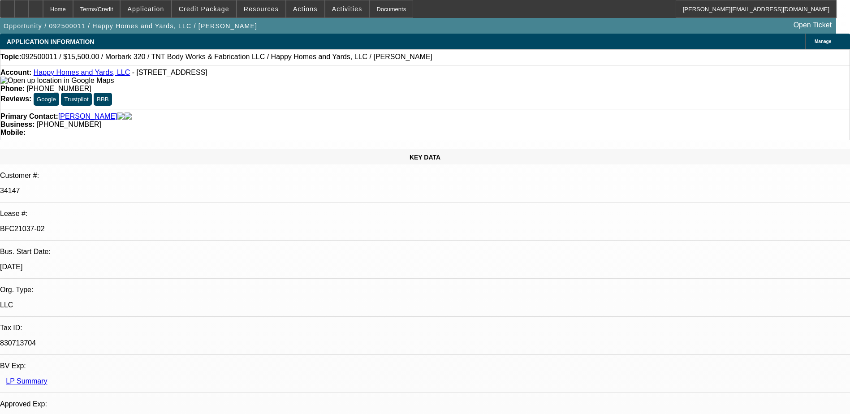
select select "1"
select select "3"
select select "6"
select select "1"
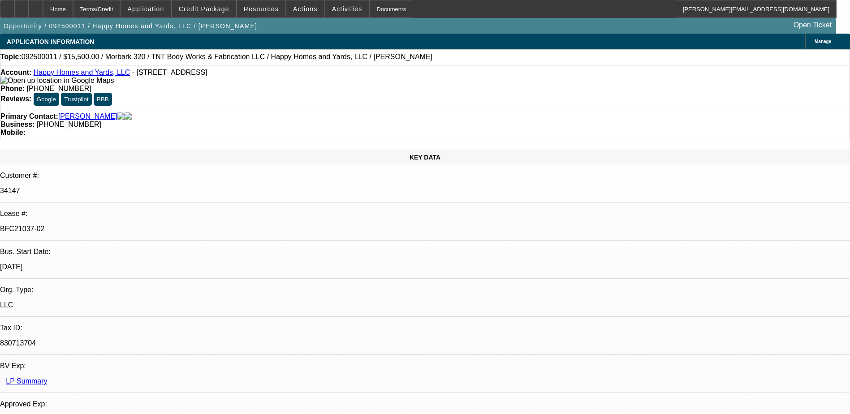
select select "6"
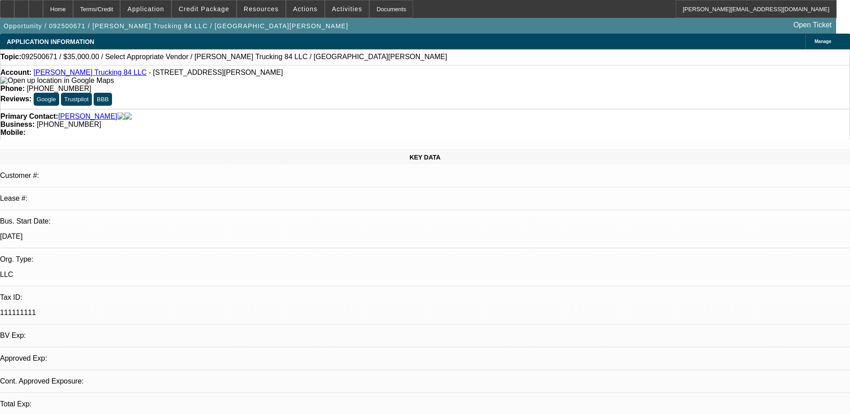
select select "0"
select select "2"
select select "0.1"
select select "0"
select select "2"
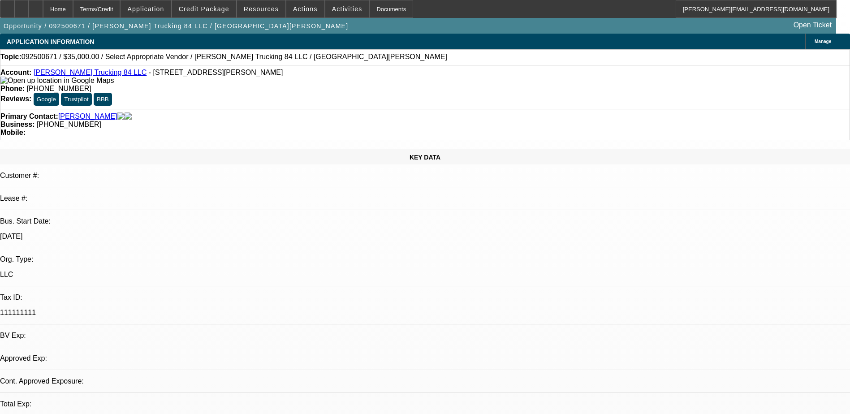
select select "0.1"
select select "1"
select select "2"
select select "4"
select select "1"
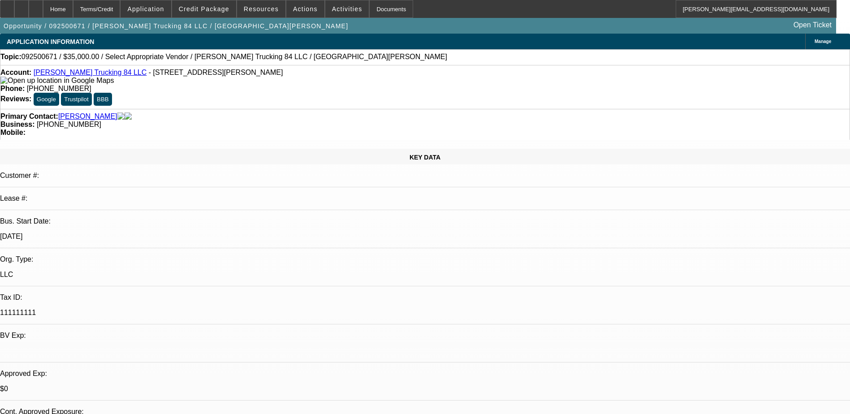
select select "2"
select select "4"
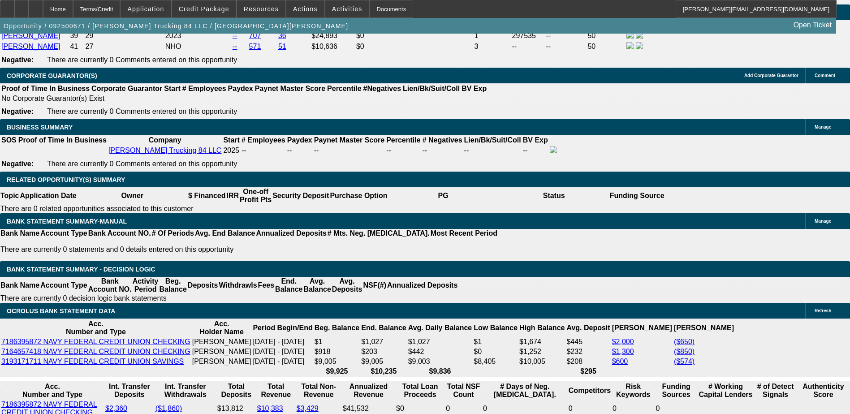
scroll to position [1344, 0]
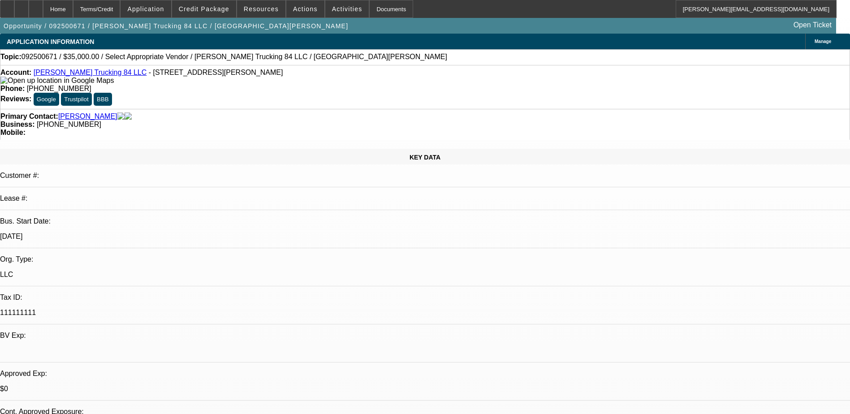
select select "0"
select select "2"
select select "0.1"
select select "0"
select select "2"
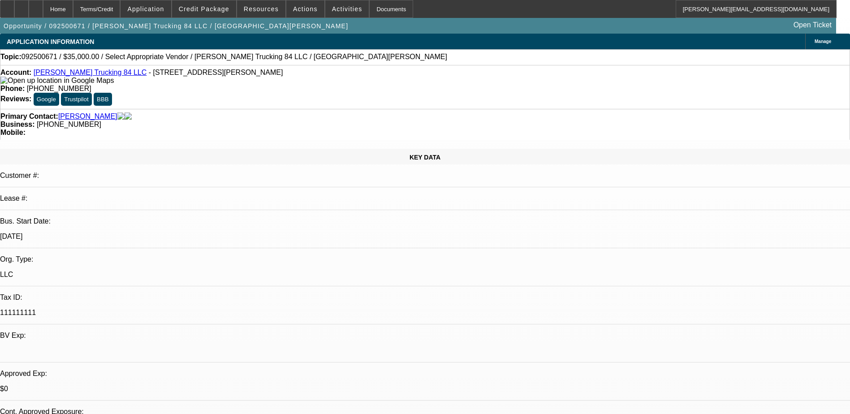
select select "0.1"
select select "1"
select select "2"
select select "4"
select select "1"
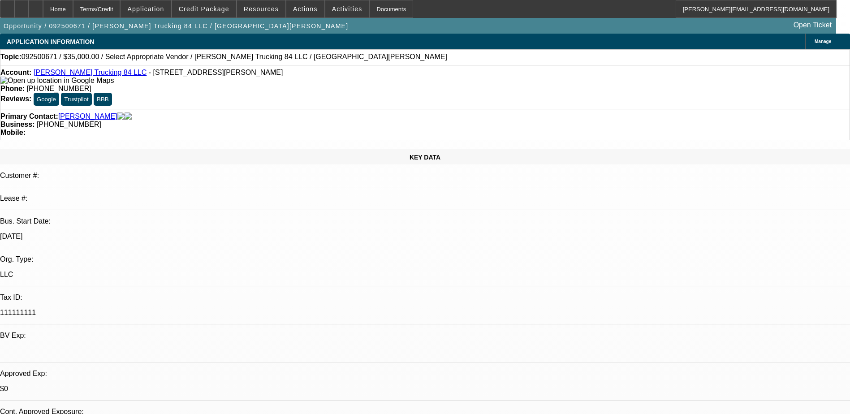
select select "2"
select select "4"
click at [43, 11] on div at bounding box center [36, 9] width 14 height 18
select select "0"
select select "2"
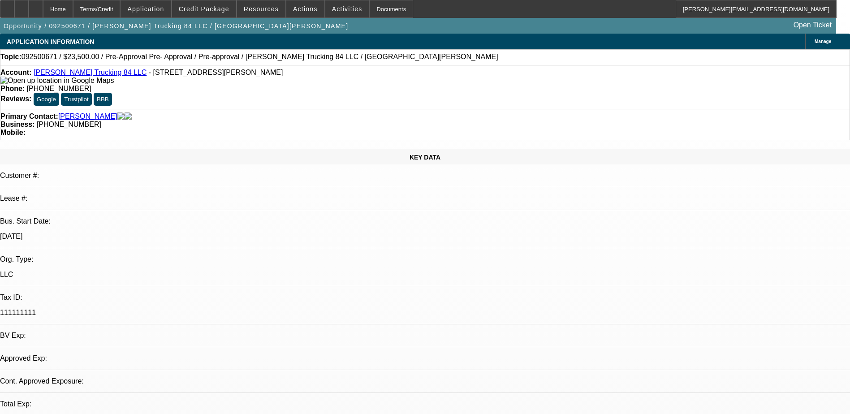
select select "2"
select select "0.1"
select select "4"
select select "0"
select select "2"
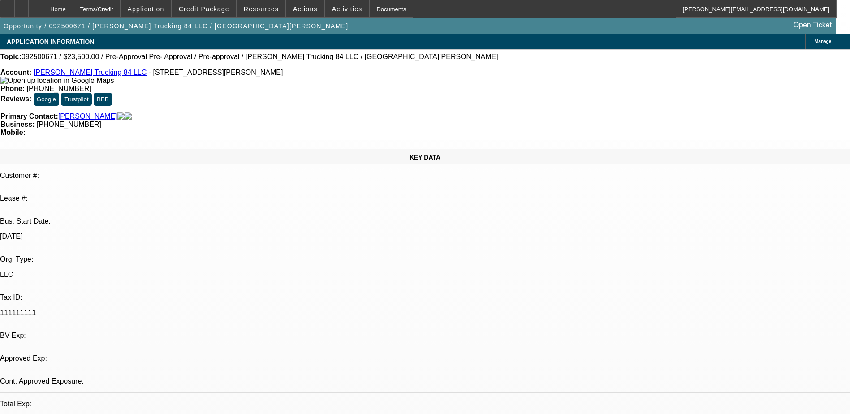
select select "2"
select select "0.1"
select select "4"
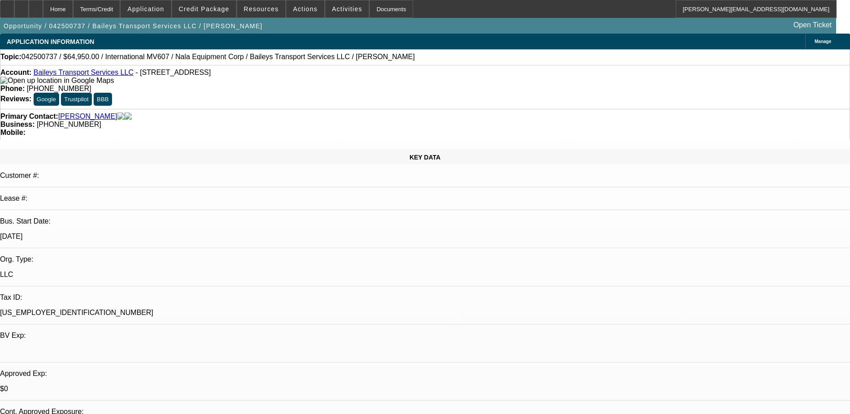
select select "0"
select select "2"
select select "0"
select select "6"
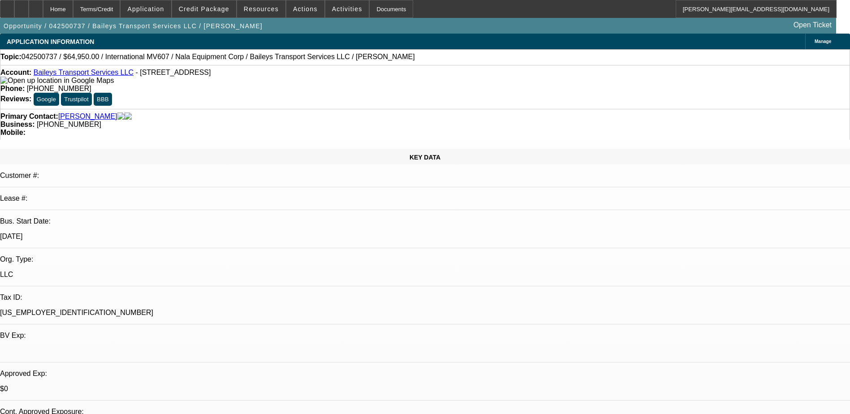
select select "0"
select select "2"
select select "0"
select select "6"
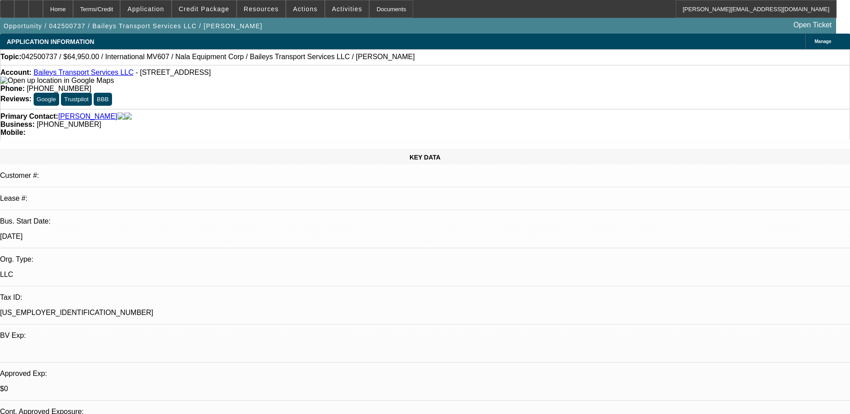
select select "0"
select select "2"
select select "0"
select select "6"
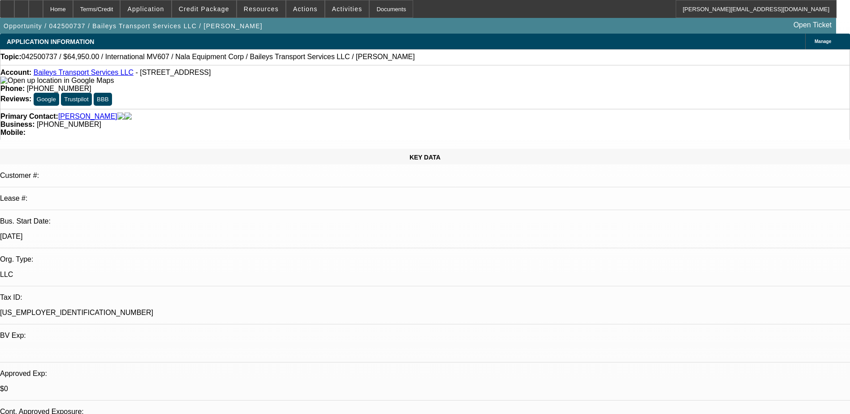
select select "0"
select select "2"
select select "0"
select select "6"
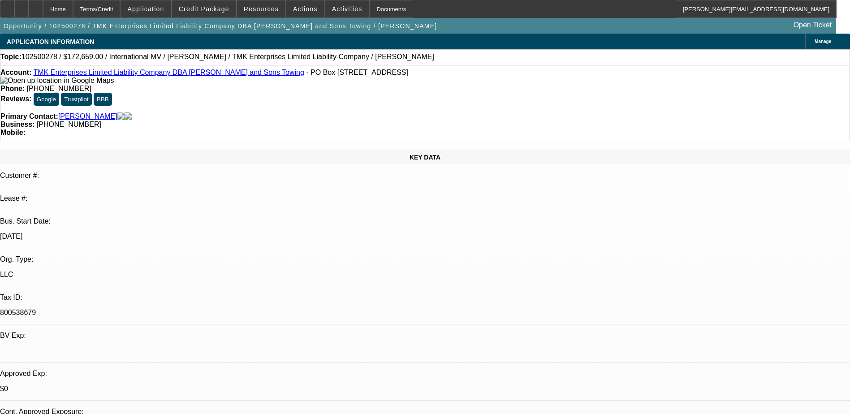
select select "0"
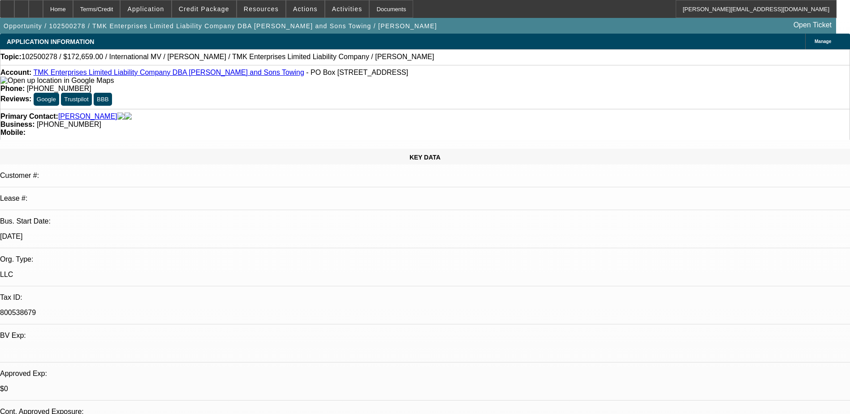
select select "0"
select select "1"
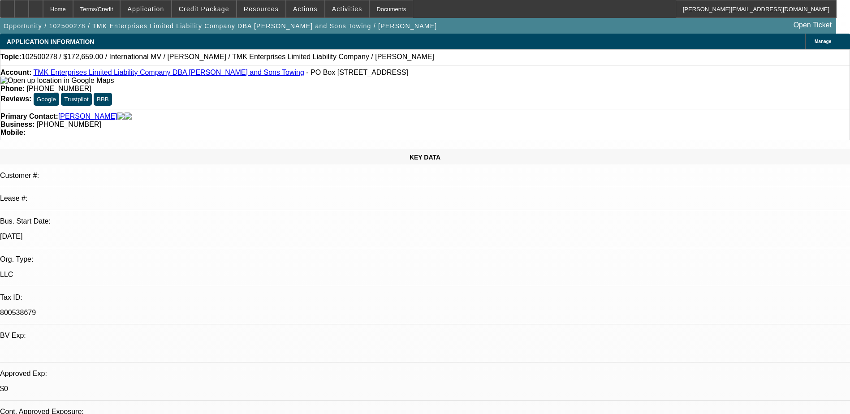
select select "1"
select select "6"
select select "1"
select select "6"
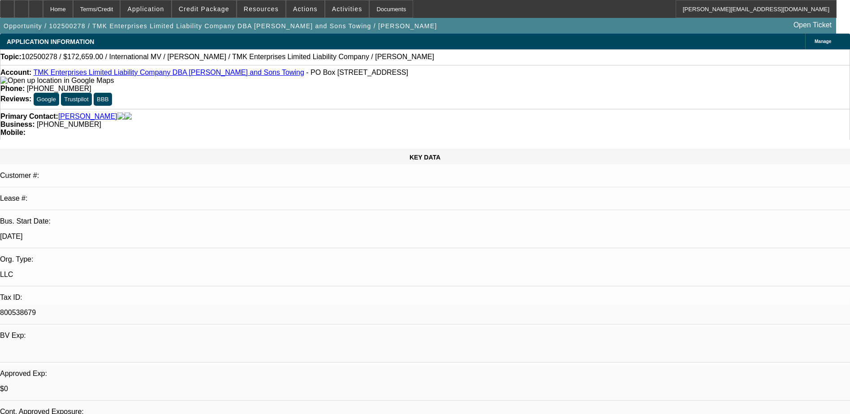
select select "1"
select select "6"
click at [43, 8] on div at bounding box center [36, 9] width 14 height 18
select select "0"
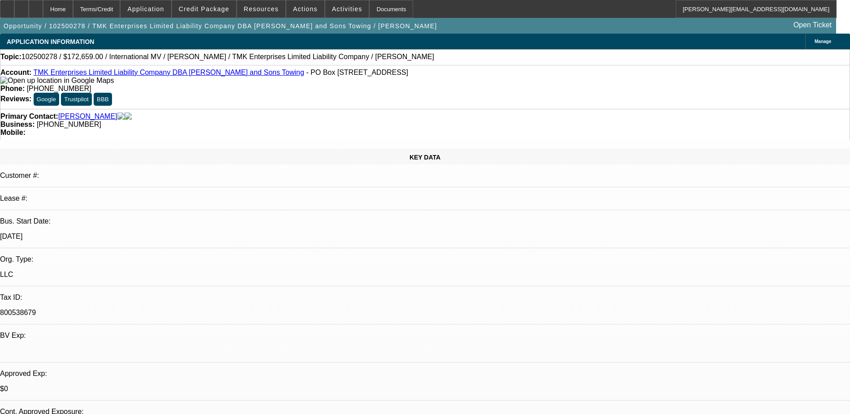
select select "0"
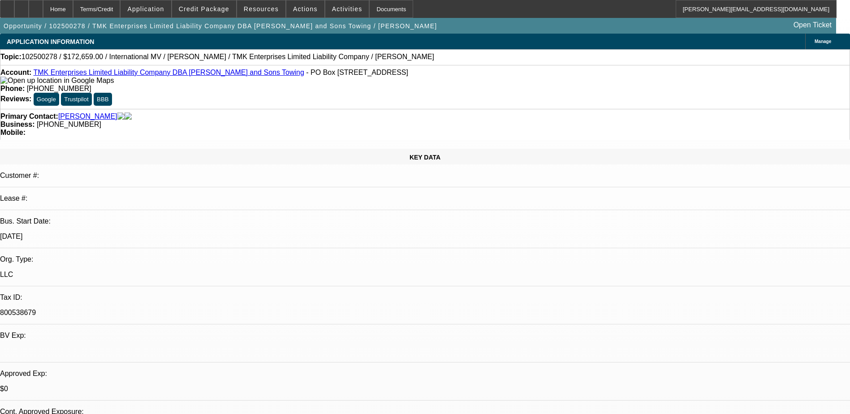
select select "0"
select select "1"
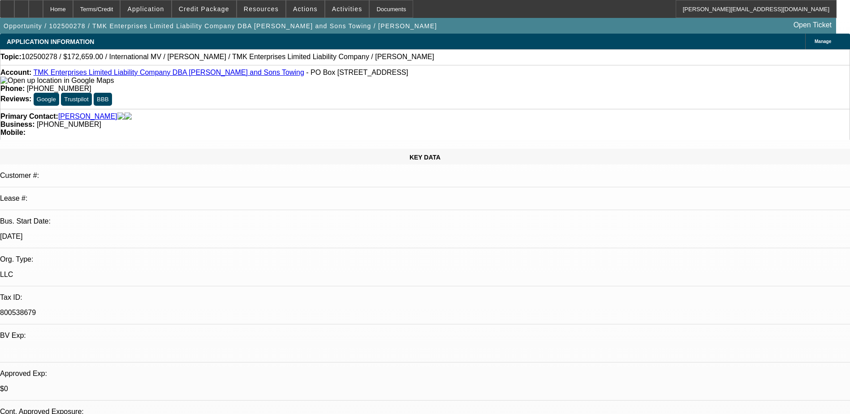
select select "6"
select select "1"
select select "6"
select select "1"
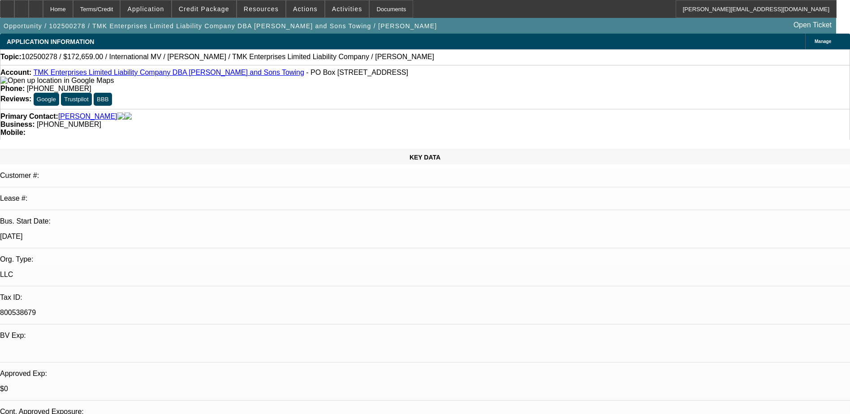
select select "1"
select select "6"
select select "0"
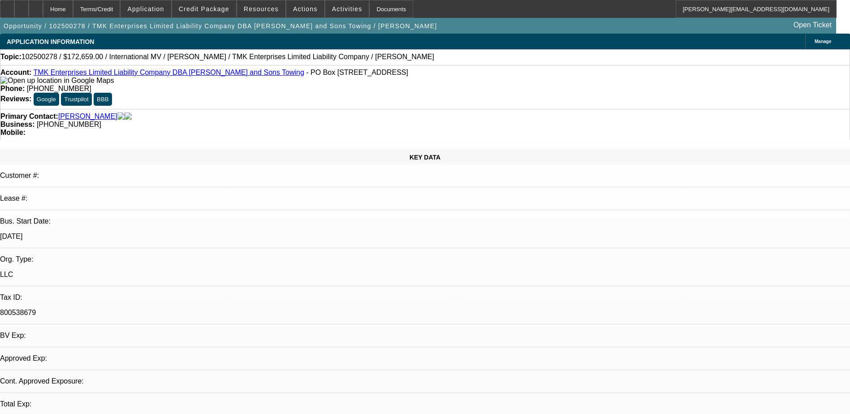
select select "0"
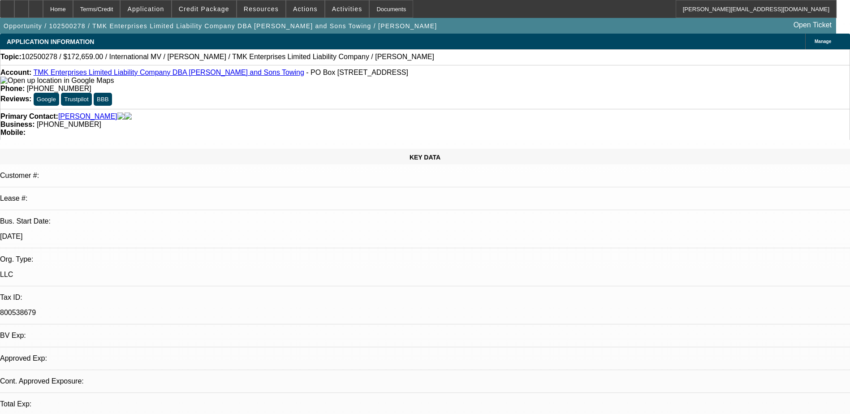
select select "0"
select select "1"
select select "6"
select select "1"
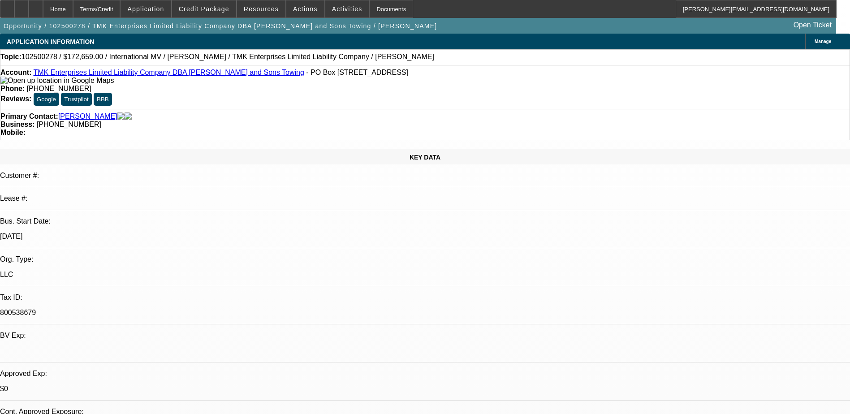
select select "1"
select select "6"
select select "1"
select select "6"
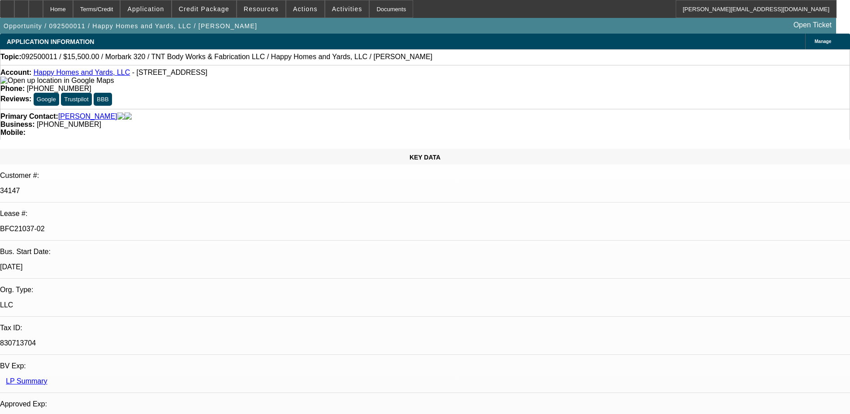
select select "0"
select select "3"
select select "0"
select select "6"
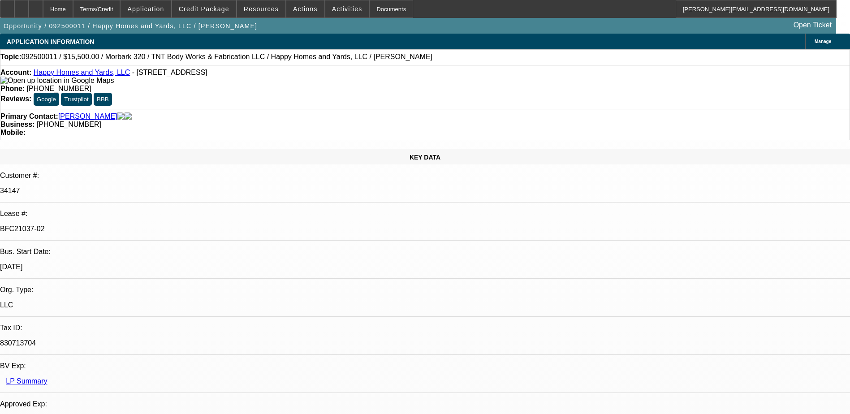
select select "0"
select select "3"
select select "0"
select select "6"
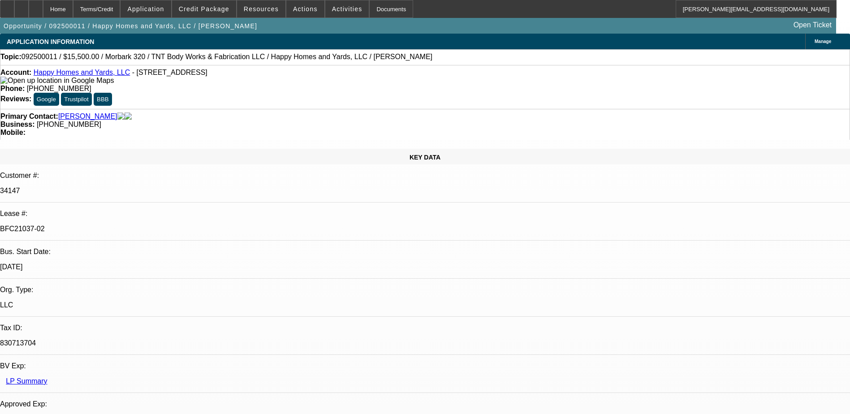
select select "0"
select select "3"
select select "0"
select select "6"
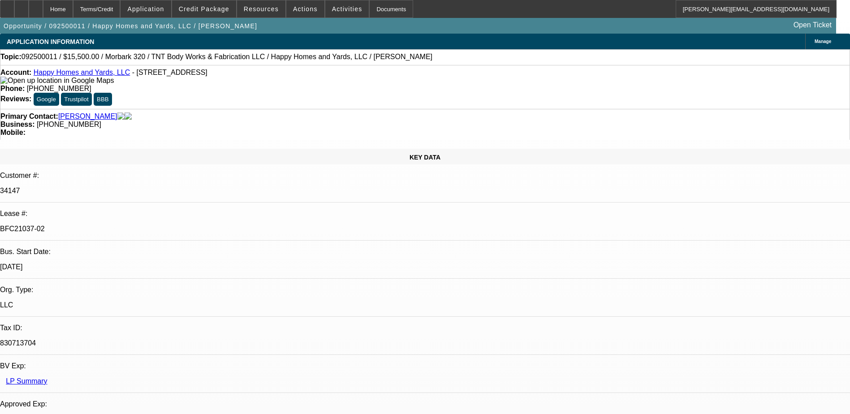
select select "0"
select select "6"
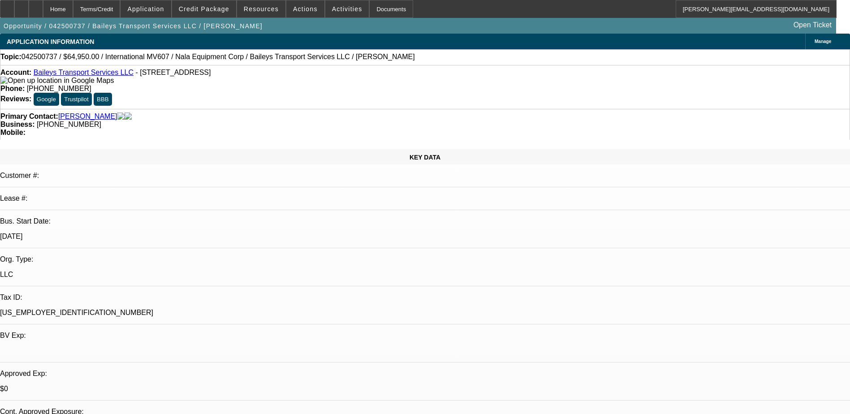
select select "0"
select select "2"
select select "0"
select select "6"
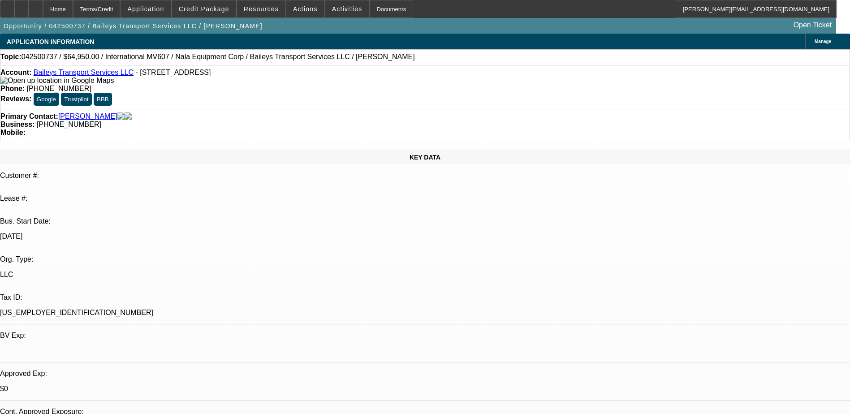
select select "0"
select select "2"
select select "0"
select select "6"
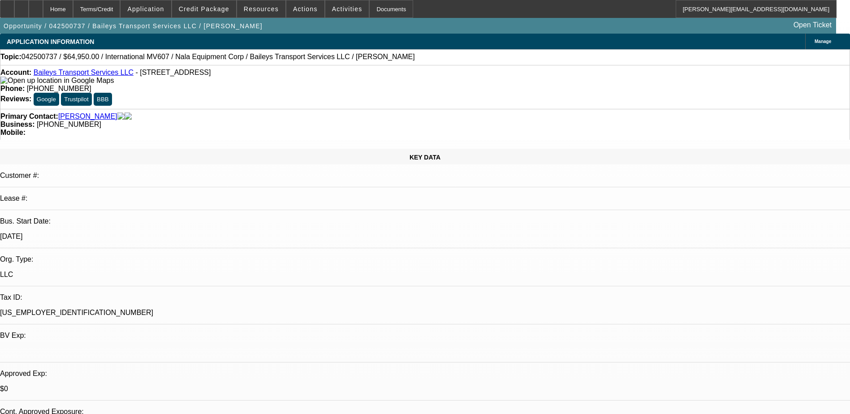
select select "0"
select select "2"
select select "0"
select select "6"
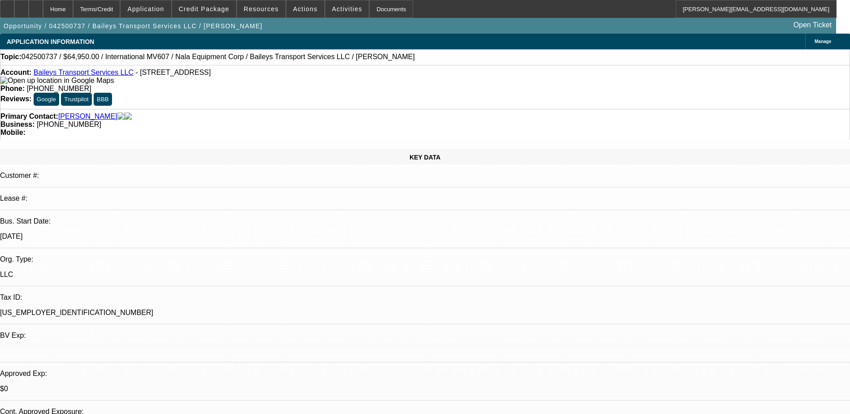
select select "0"
select select "2"
select select "0"
select select "6"
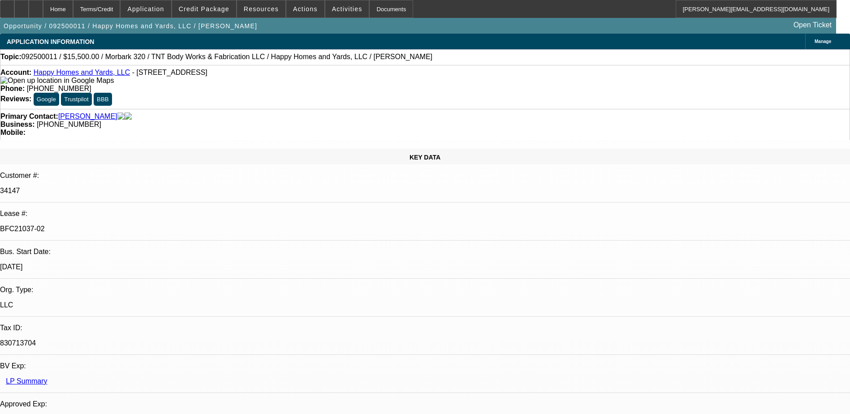
select select "0"
select select "3"
select select "0"
select select "6"
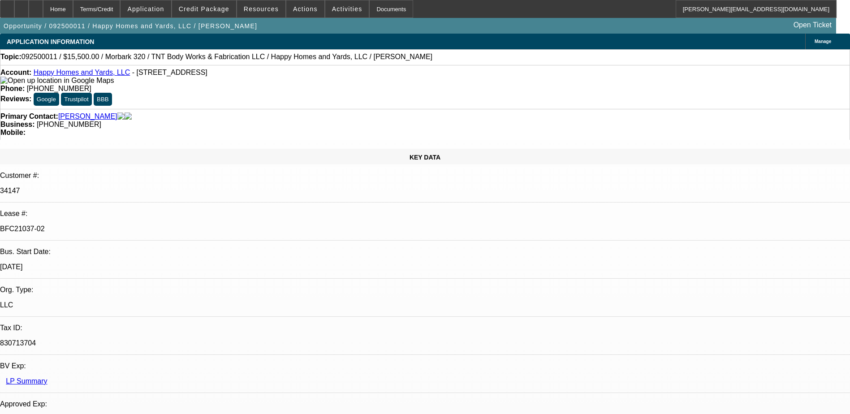
select select "0"
select select "3"
select select "0"
select select "6"
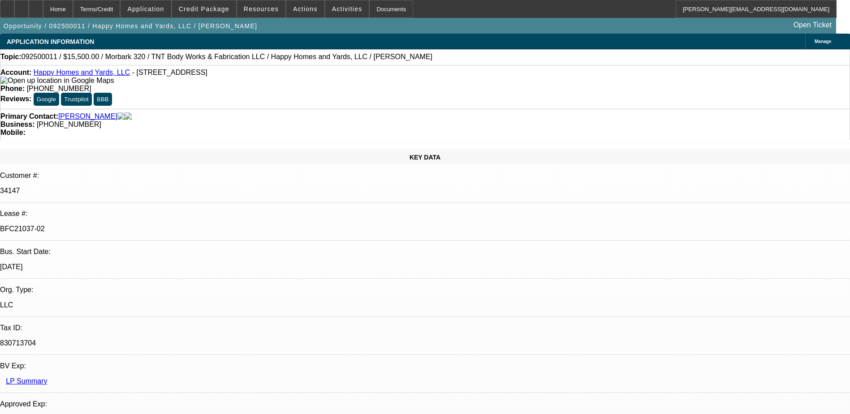
select select "0"
select select "3"
select select "0"
select select "6"
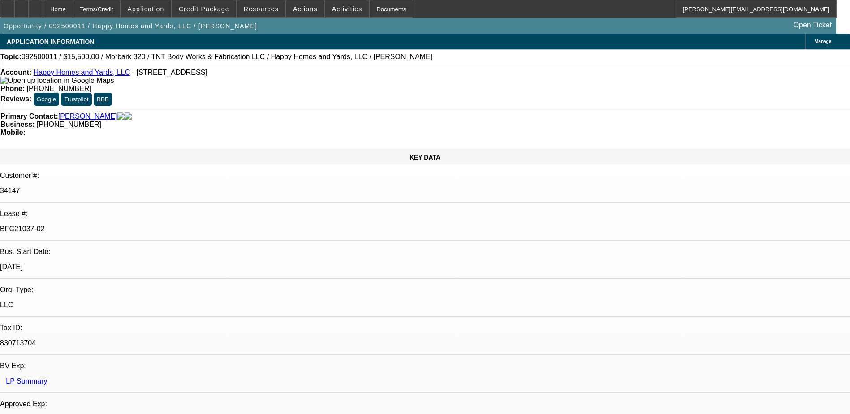
select select "0"
select select "6"
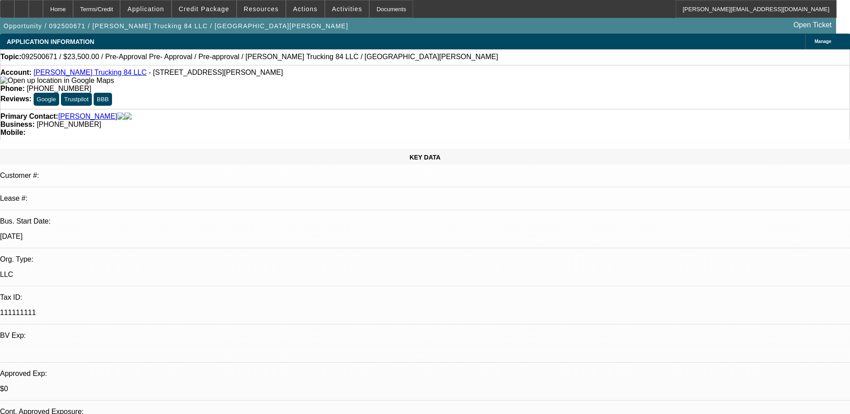
select select "0"
select select "2"
select select "0.1"
select select "4"
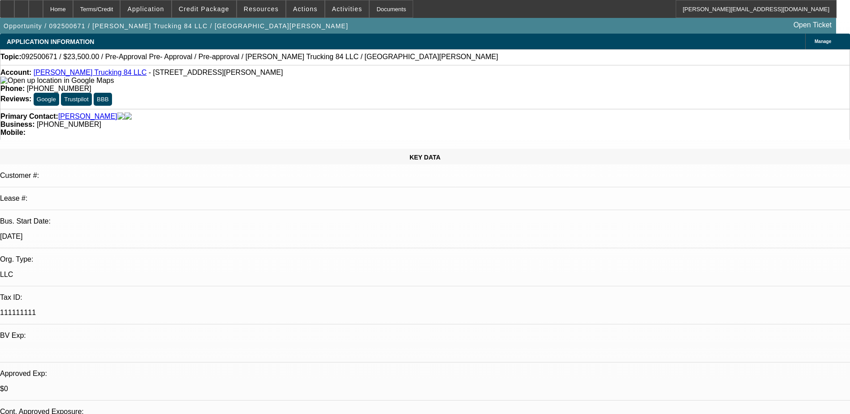
select select "0"
select select "2"
select select "0.1"
select select "4"
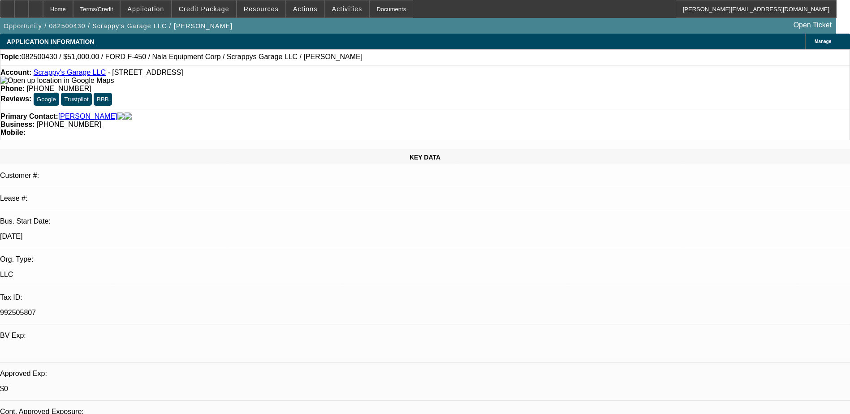
select select "0"
select select "0.1"
select select "0"
select select "2"
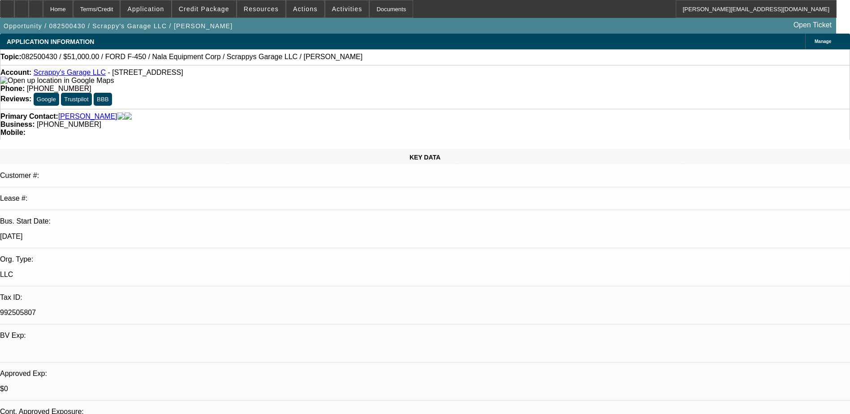
select select "0.1"
select select "0"
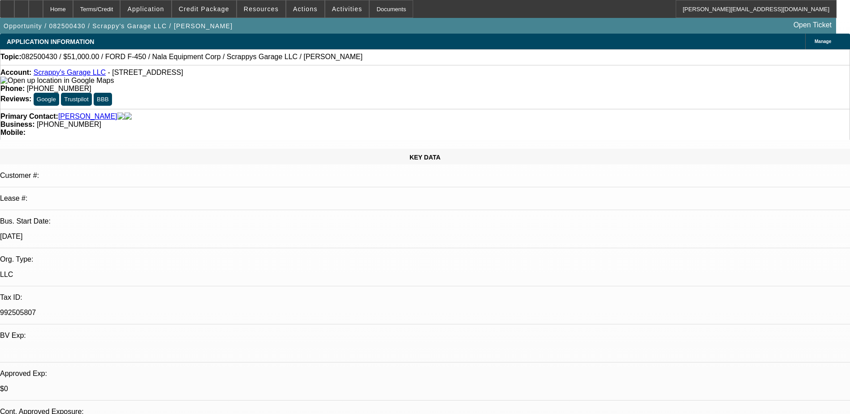
select select "0"
select select "0.1"
select select "1"
select select "2"
select select "4"
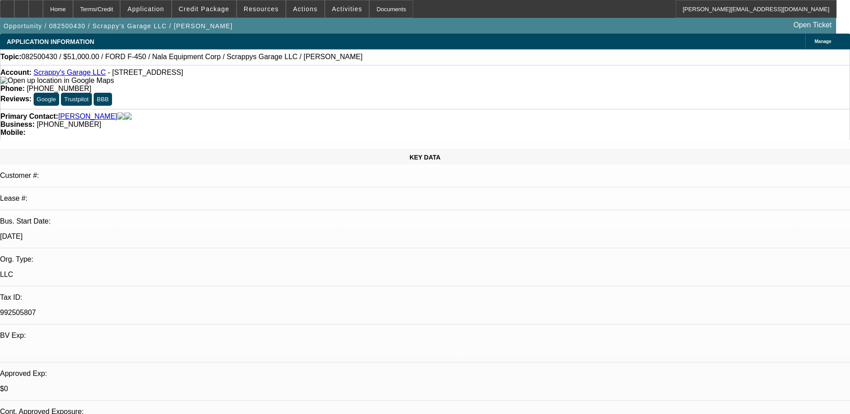
select select "1"
select select "2"
select select "4"
select select "1"
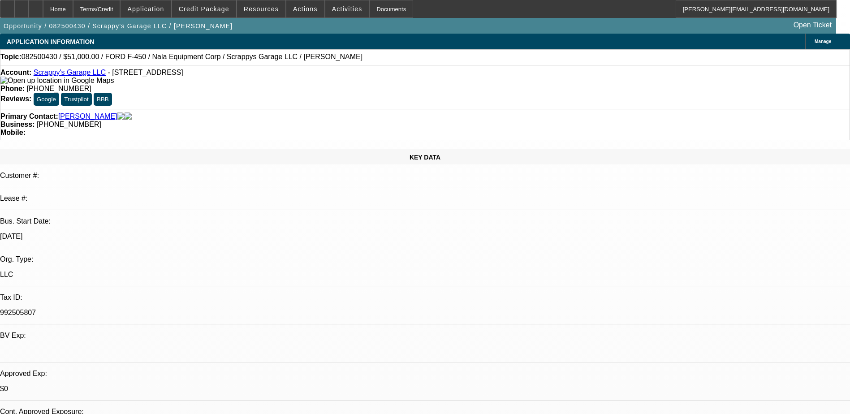
select select "6"
select select "1"
select select "2"
select select "4"
select select "0"
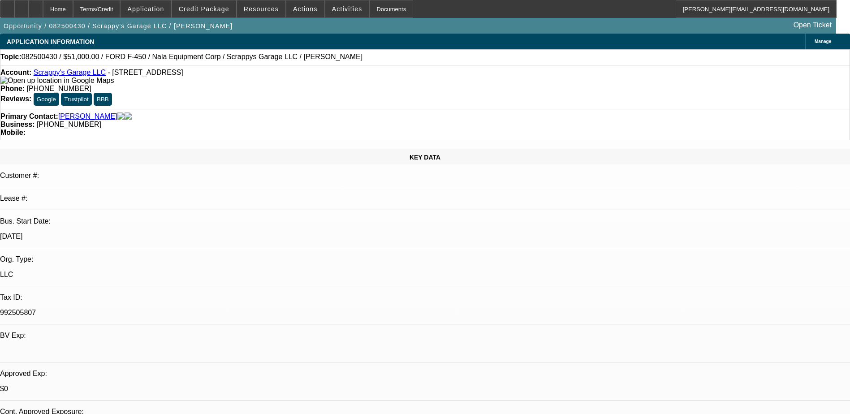
select select "0"
select select "0.1"
select select "0"
select select "2"
select select "0.1"
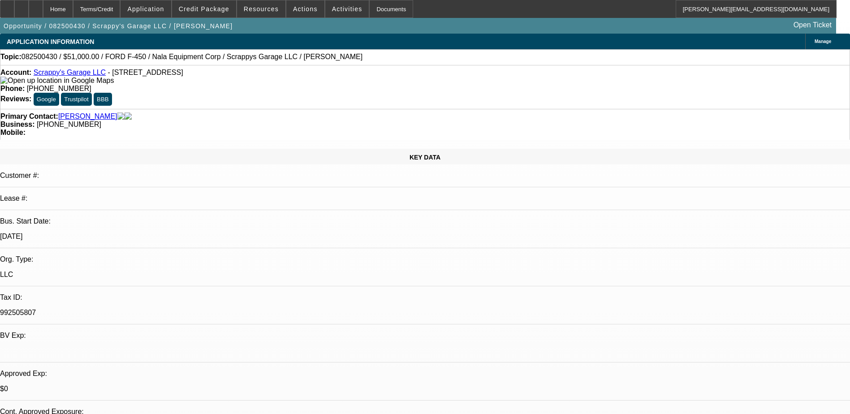
select select "0"
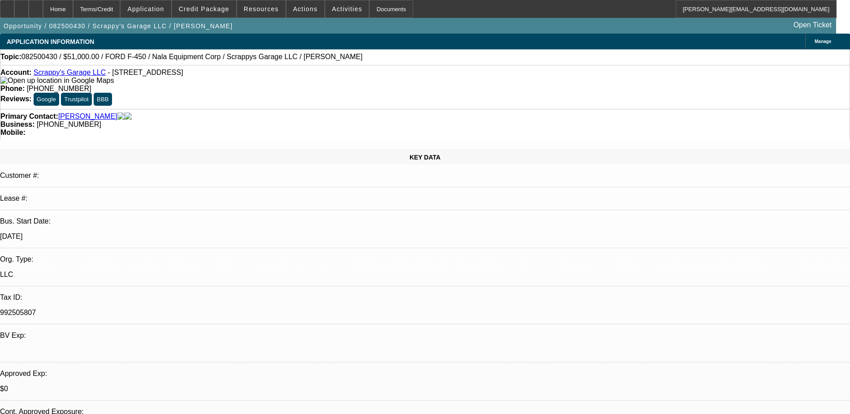
select select "0.1"
select select "1"
select select "2"
select select "4"
select select "1"
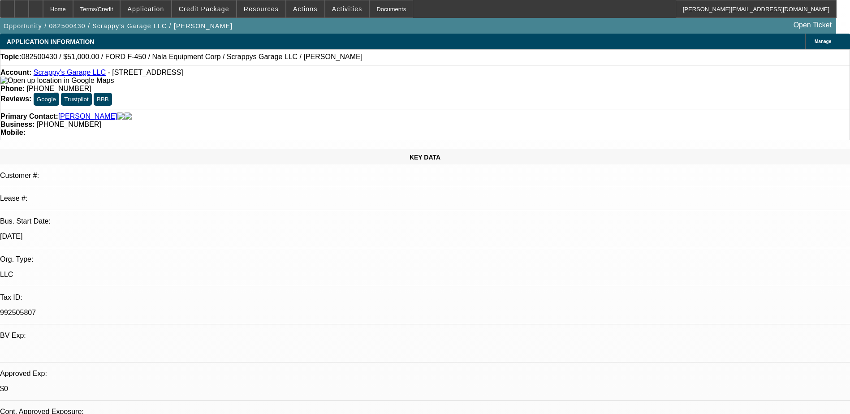
select select "2"
select select "4"
select select "1"
select select "6"
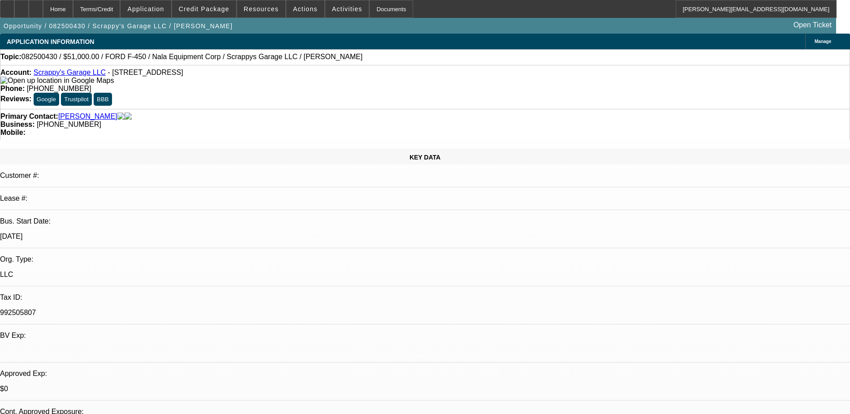
select select "1"
select select "2"
select select "4"
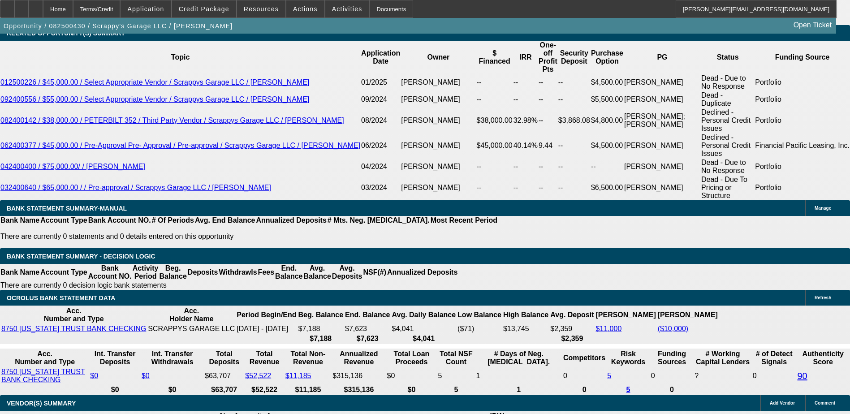
scroll to position [1478, 0]
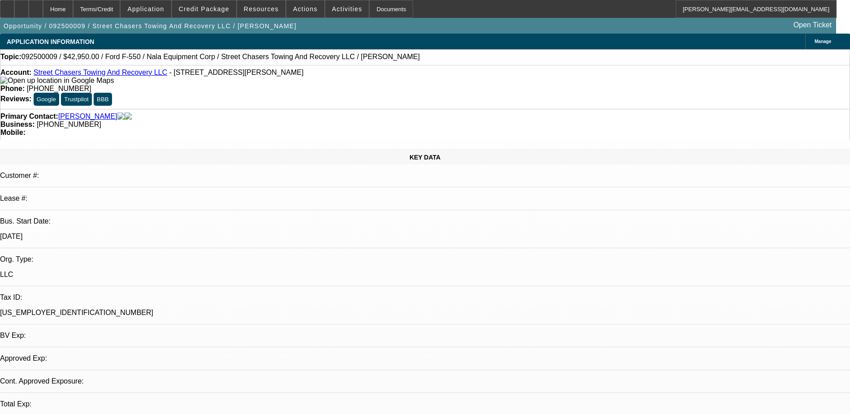
select select "0"
select select "2"
select select "0"
select select "5"
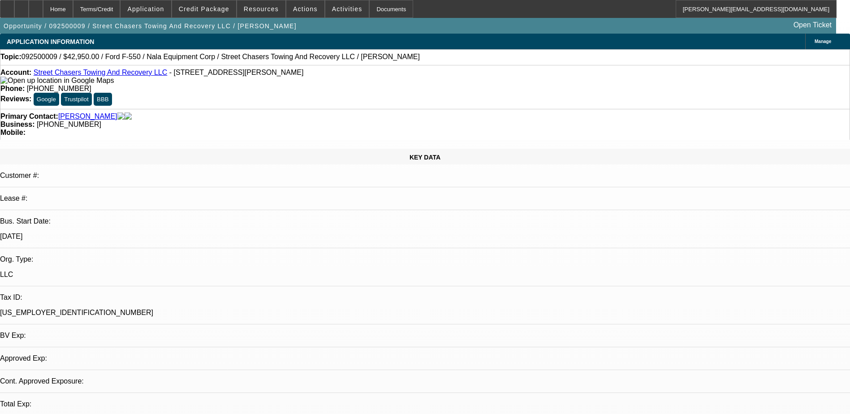
select select "0"
select select "2"
select select "0"
select select "5"
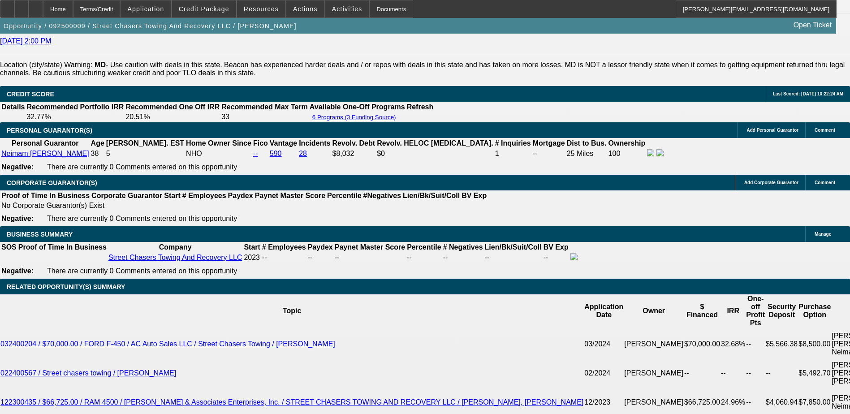
scroll to position [1389, 0]
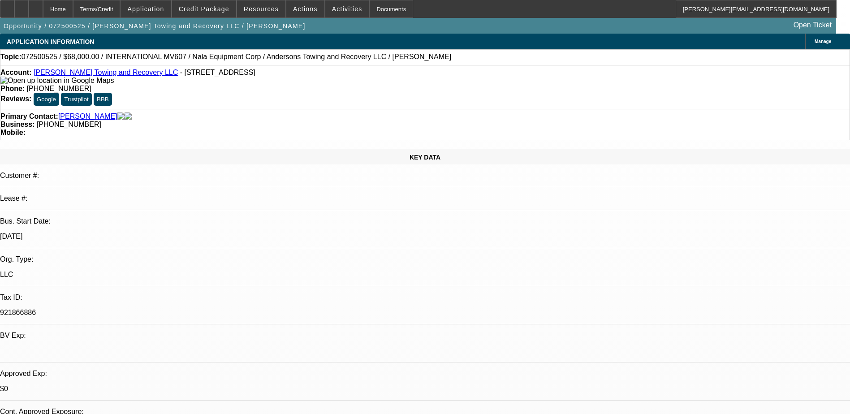
select select "0"
select select "6"
select select "0"
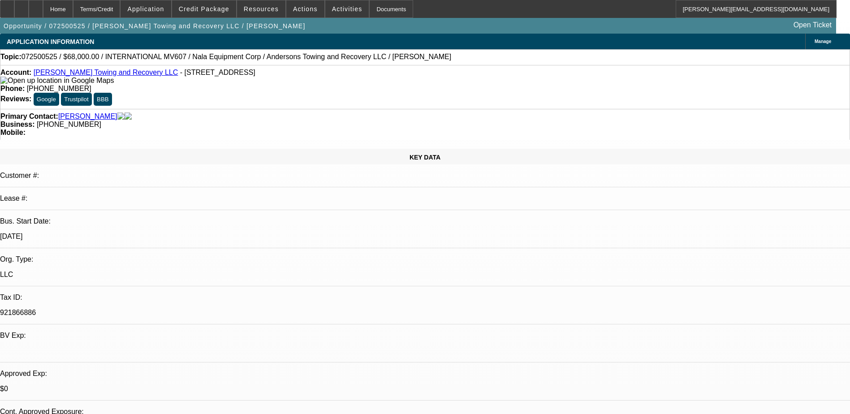
select select "2"
select select "0"
select select "6"
select select "0.15"
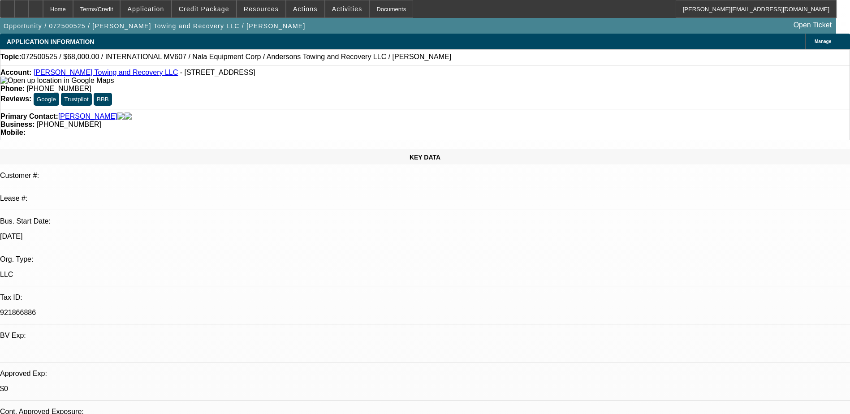
select select "2"
select select "0"
select select "6"
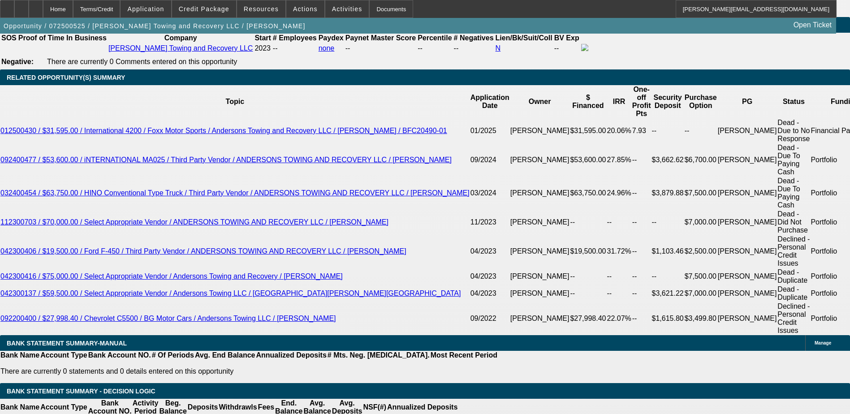
scroll to position [1485, 0]
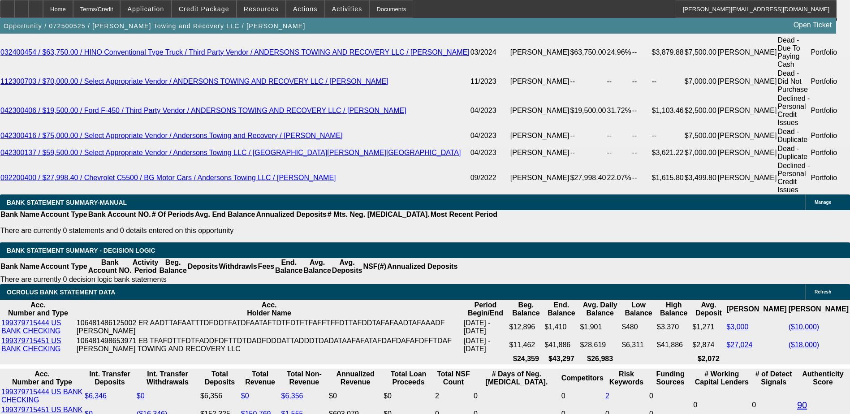
scroll to position [1529, 0]
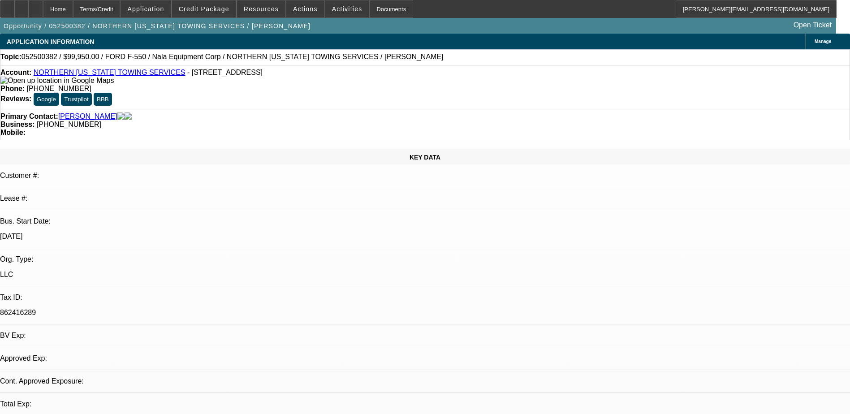
select select "0"
select select "2"
select select "0.1"
select select "0"
select select "2"
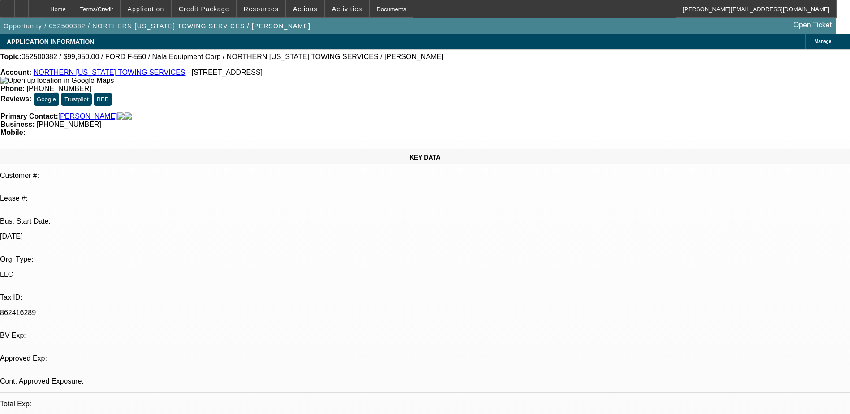
select select "0.1"
select select "0"
select select "2"
select select "0.1"
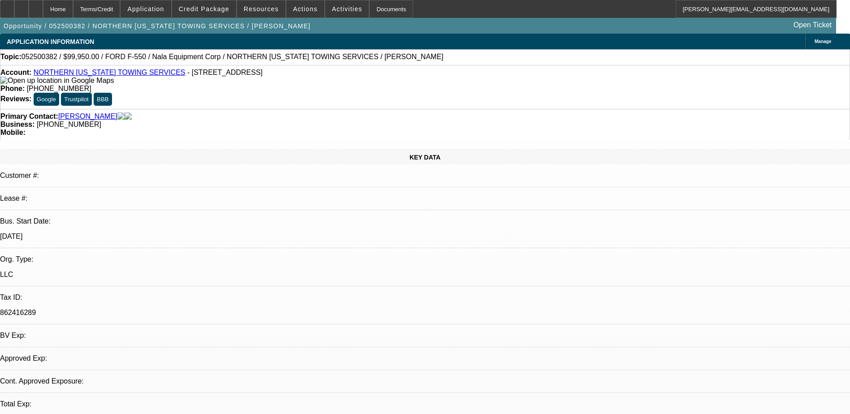
select select "0"
select select "0.1"
select select "1"
select select "2"
select select "4"
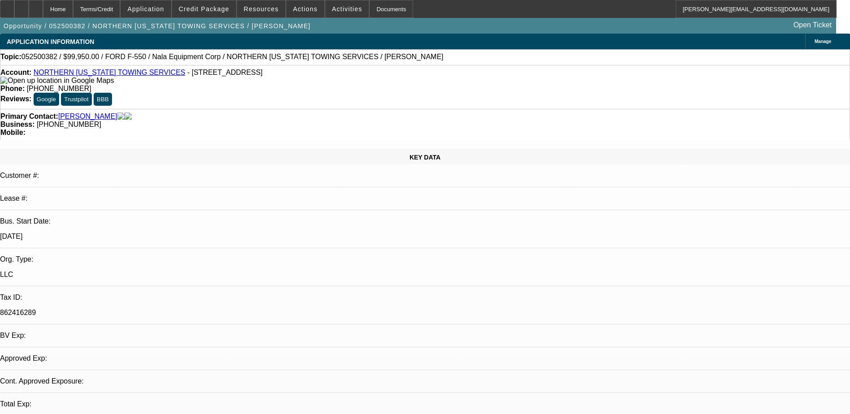
select select "1"
select select "2"
select select "4"
select select "1"
select select "2"
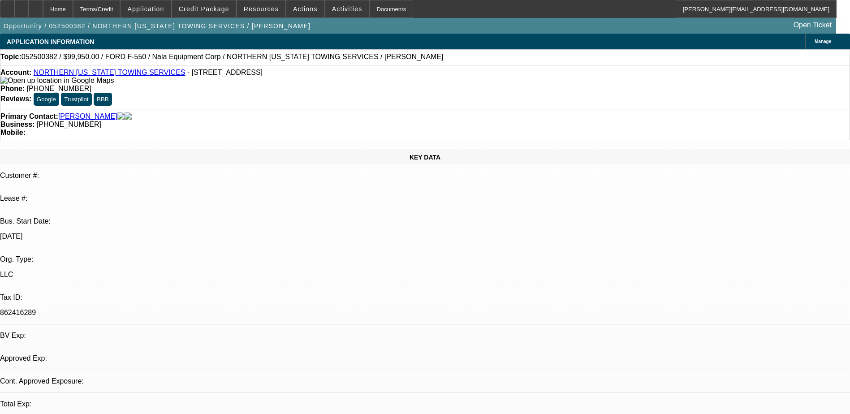
select select "4"
select select "1"
select select "4"
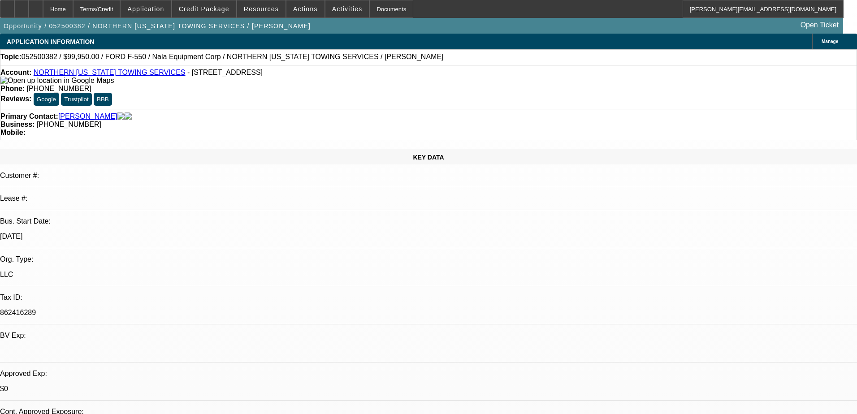
select select "0"
select select "2"
select select "0.1"
select select "4"
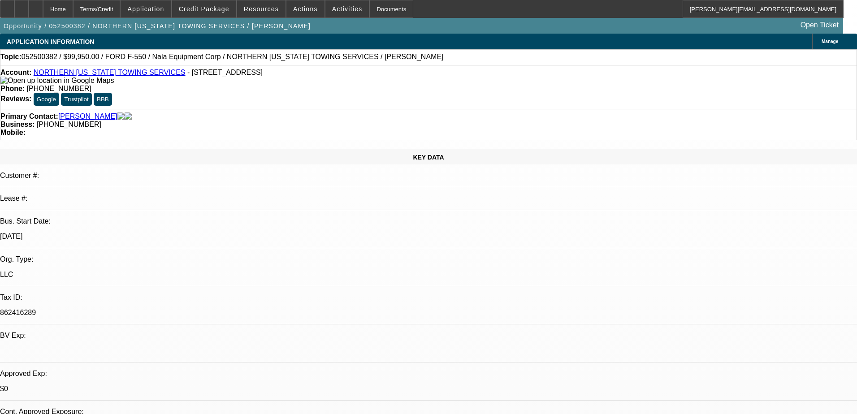
select select "0"
select select "2"
select select "0.1"
select select "4"
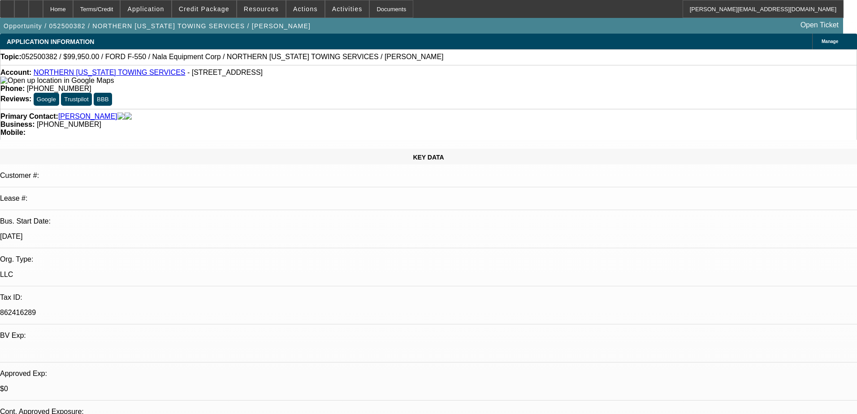
select select "0"
select select "2"
select select "0.1"
select select "4"
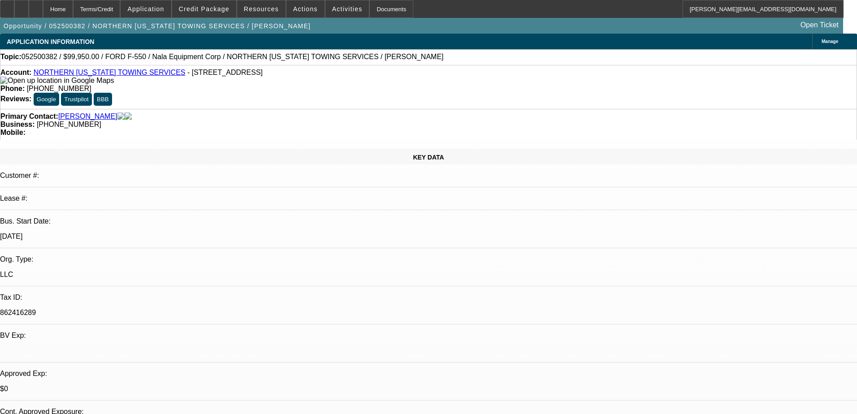
select select "0.1"
select select "0"
select select "0.1"
select select "4"
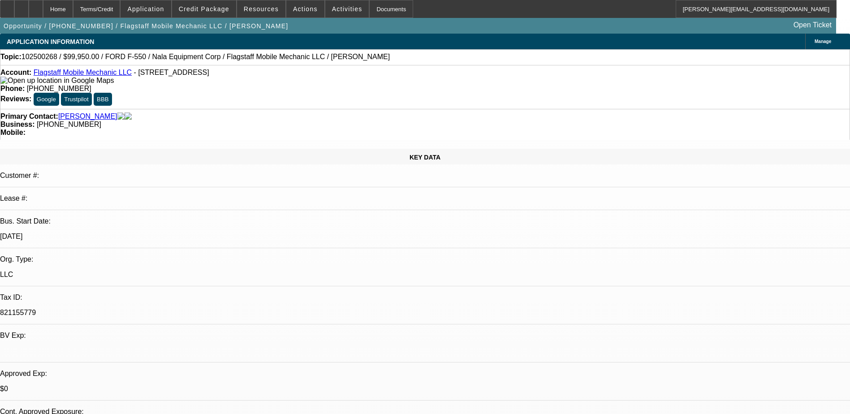
select select "0"
select select "6"
select select "0"
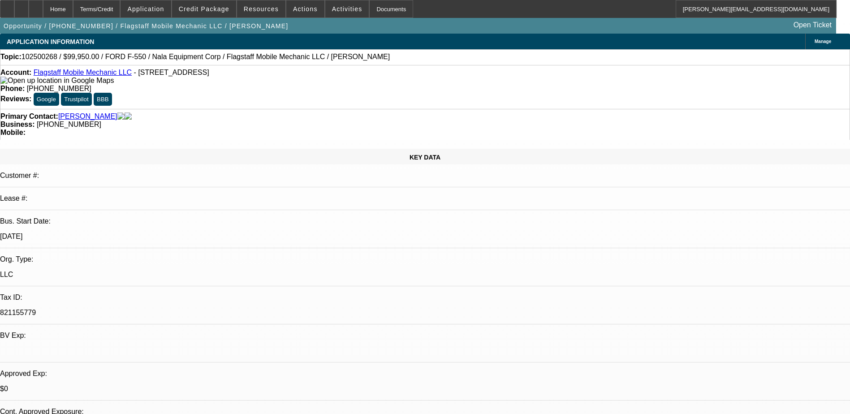
select select "0"
select select "6"
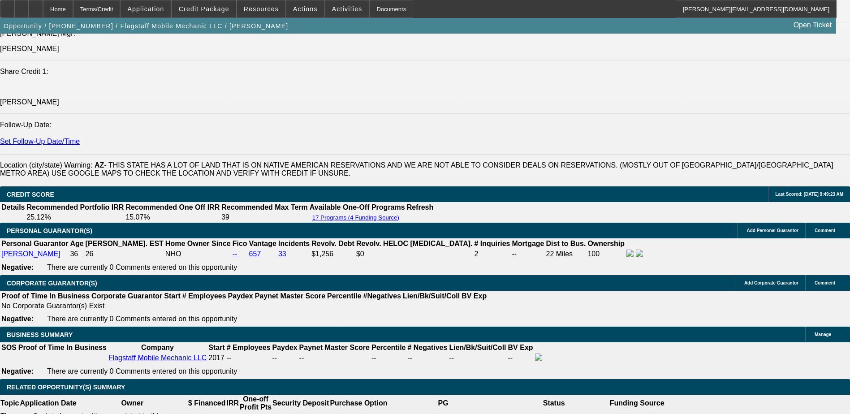
scroll to position [1057, 0]
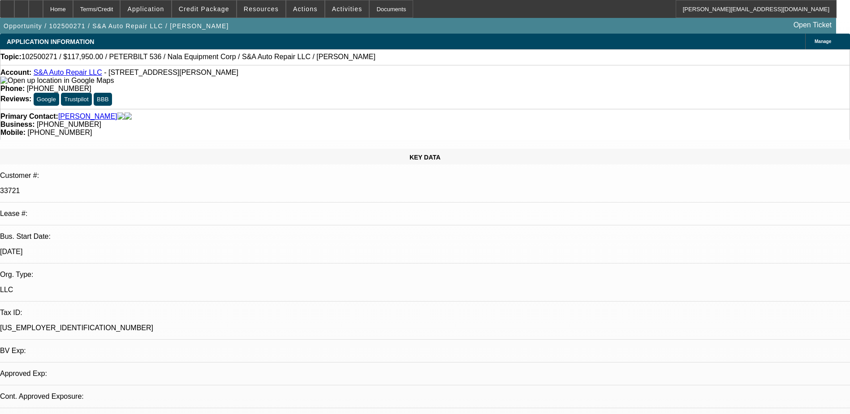
select select "0"
select select "2"
select select "0.1"
select select "4"
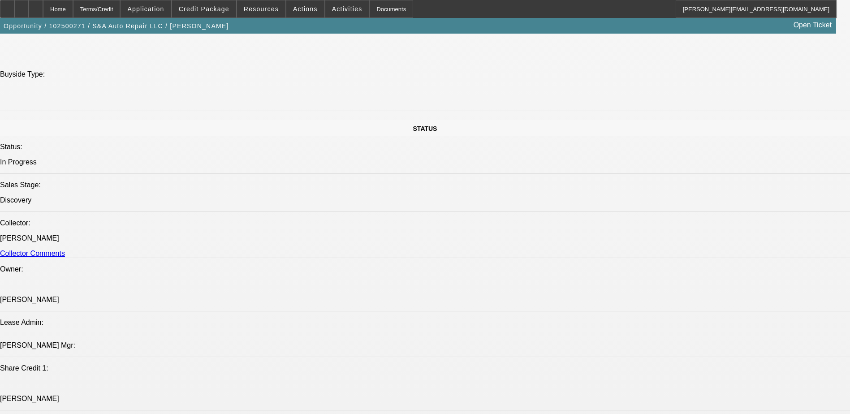
scroll to position [986, 0]
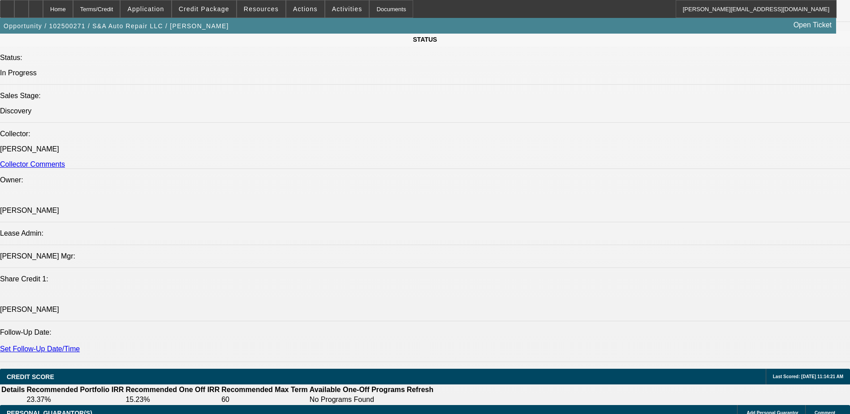
scroll to position [90, 0]
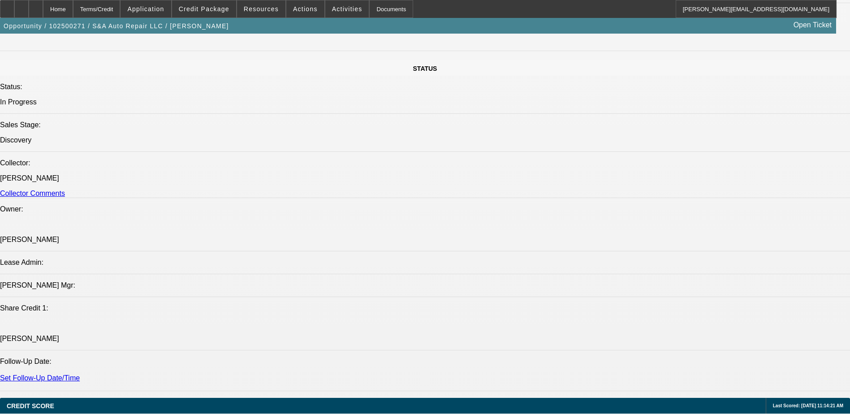
scroll to position [941, 0]
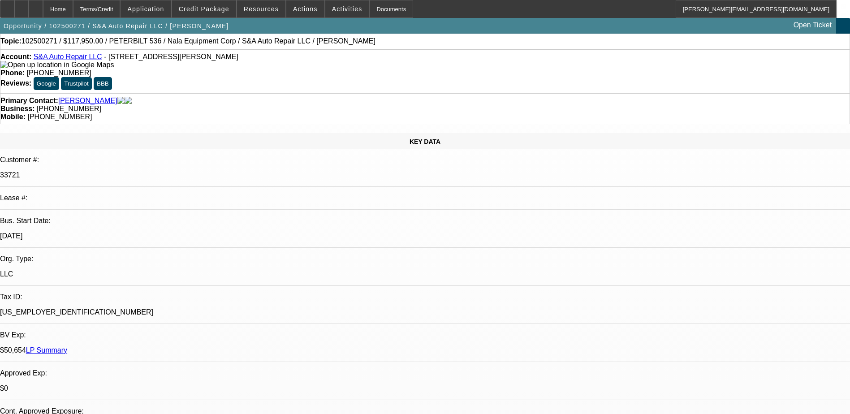
scroll to position [0, 0]
